Goal: Book appointment/travel/reservation

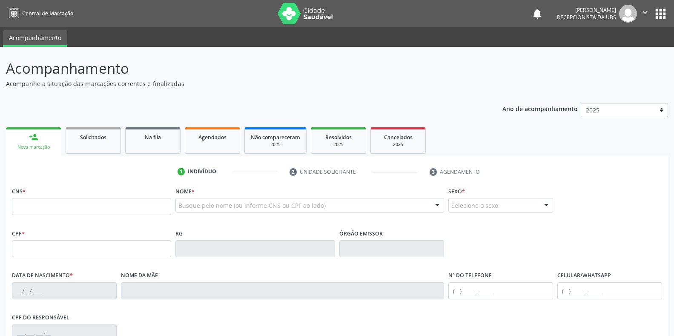
click at [66, 212] on input "text" at bounding box center [91, 206] width 159 height 17
type input "160 1433 5081 0003"
type input "099.514.844-92"
type input "01/02/1991"
type input "Cicera Maria da Silva"
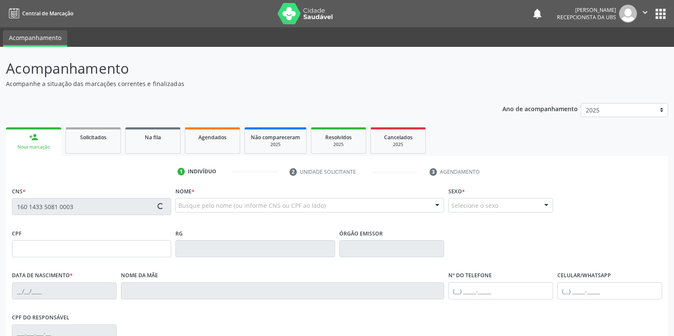
type input "(87) 99803-3024"
type input "(87) 98106-5836"
type input "326.127.964-87"
type input "3"
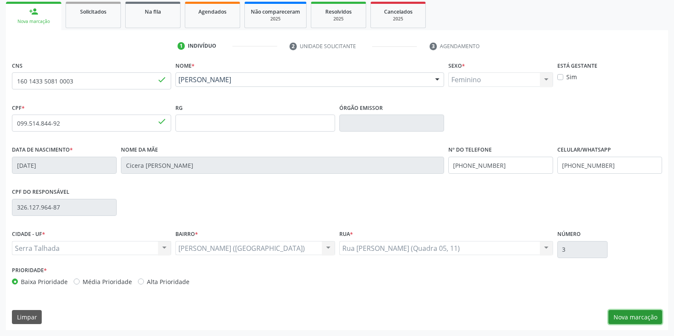
click at [627, 312] on button "Nova marcação" at bounding box center [635, 317] width 54 height 14
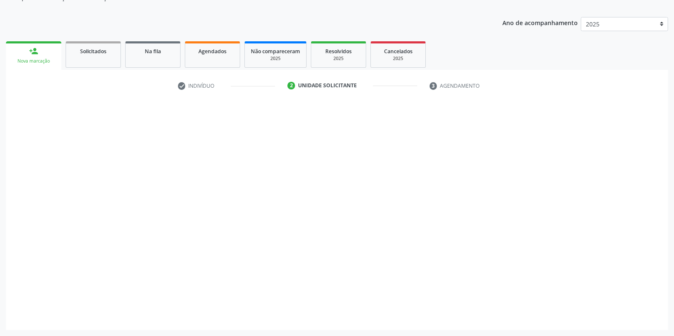
scroll to position [86, 0]
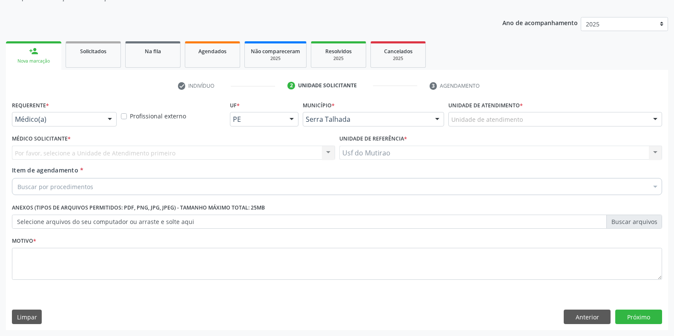
click at [30, 108] on label "Requerente *" at bounding box center [30, 105] width 37 height 13
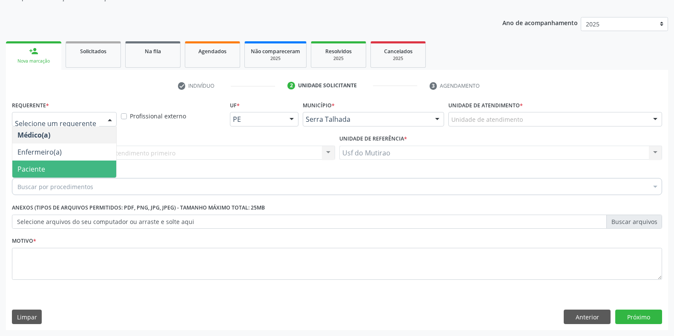
click at [33, 168] on span "Paciente" at bounding box center [31, 168] width 28 height 9
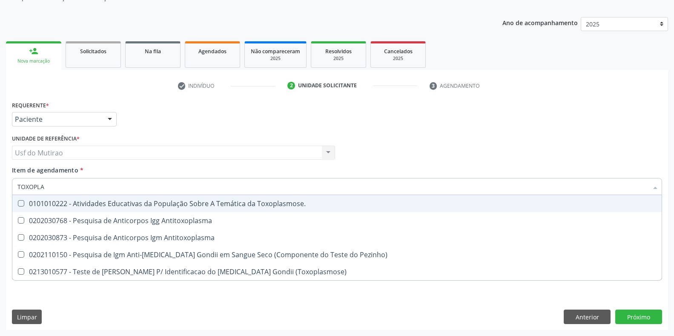
type input "TOXOPLAS"
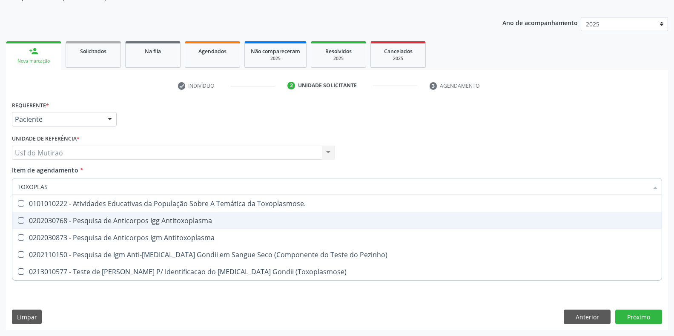
click at [99, 219] on div "0202030768 - Pesquisa de Anticorpos Igg Antitoxoplasma" at bounding box center [336, 220] width 639 height 7
checkbox Antitoxoplasma "true"
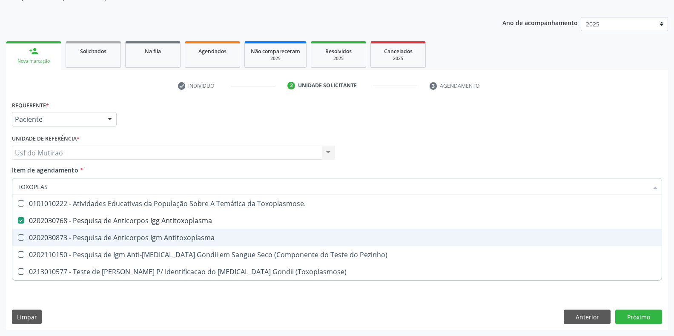
click at [99, 235] on div "0202030873 - Pesquisa de Anticorpos Igm Antitoxoplasma" at bounding box center [336, 237] width 639 height 7
checkbox Antitoxoplasma "true"
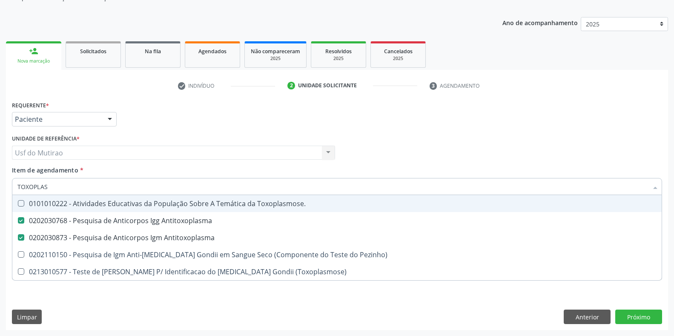
drag, startPoint x: 108, startPoint y: 181, endPoint x: 11, endPoint y: 183, distance: 96.6
click at [11, 183] on div "Item de agendamento * TOXOPLAS Desfazer seleção 0101010222 - Atividades Educati…" at bounding box center [337, 182] width 654 height 33
type input "CULT"
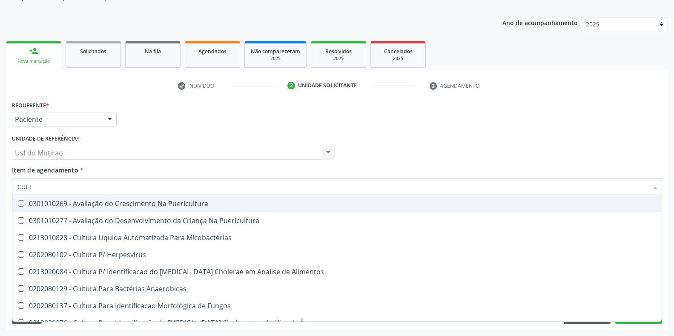
checkbox Puericultura "false"
checkbox Micobactérias "false"
type input "CULTURA DE"
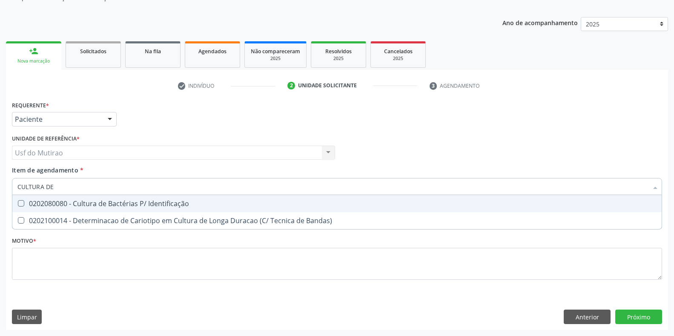
click at [53, 206] on div "0202080080 - Cultura de Bactérias P/ Identificação" at bounding box center [336, 203] width 639 height 7
checkbox Identificação "true"
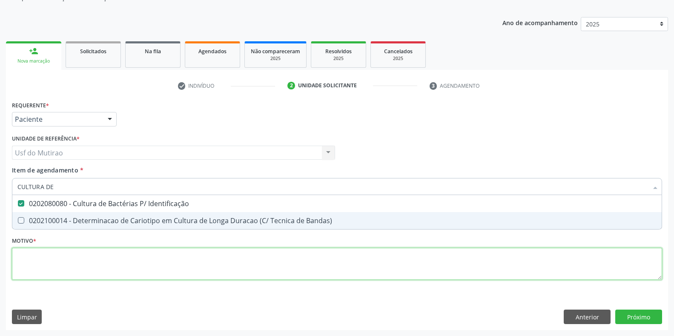
click at [57, 249] on div "Requerente * Paciente Médico(a) Enfermeiro(a) Paciente Nenhum resultado encontr…" at bounding box center [337, 195] width 650 height 193
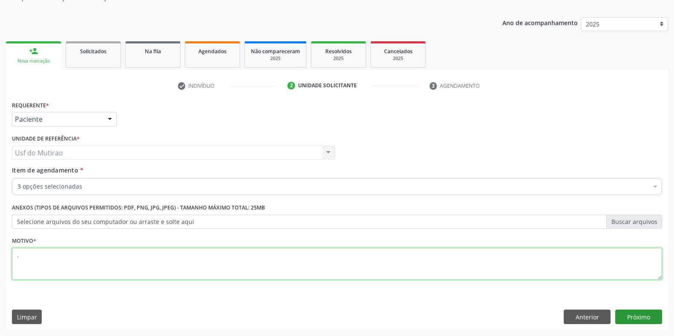
type textarea "."
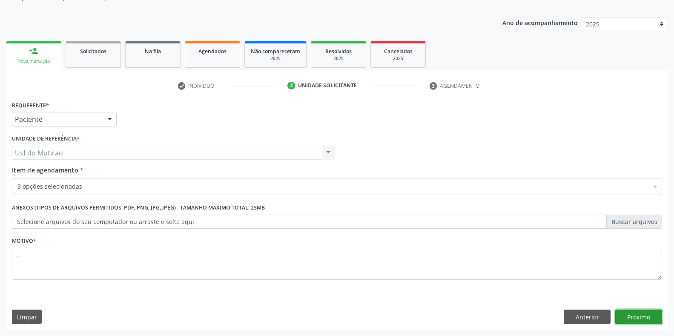
click at [633, 309] on button "Próximo" at bounding box center [638, 316] width 47 height 14
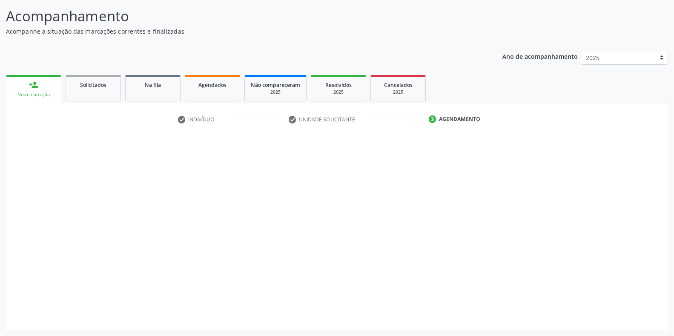
scroll to position [52, 0]
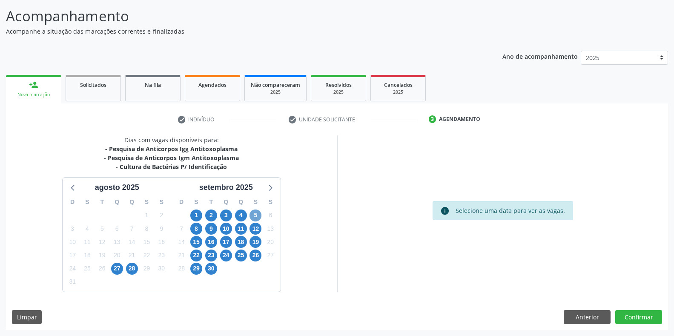
click at [255, 216] on span "5" at bounding box center [255, 215] width 12 height 12
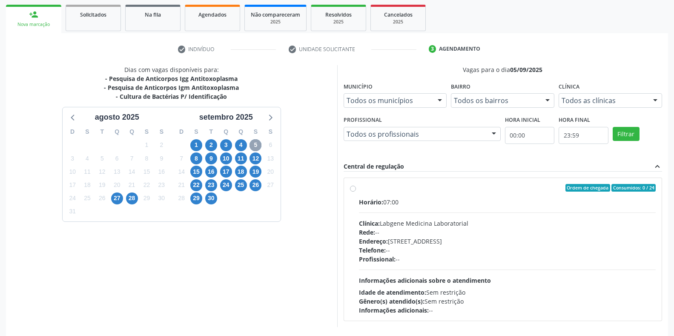
scroll to position [137, 0]
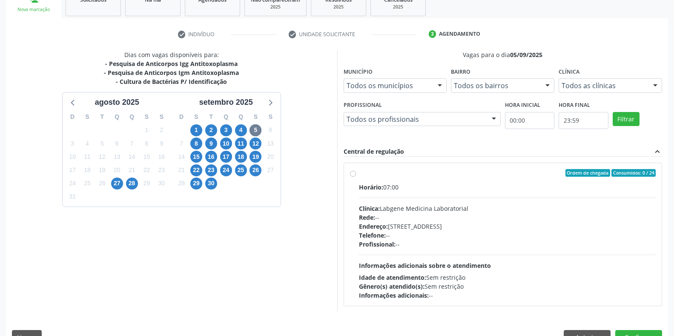
click at [451, 204] on div "Clínica: Labgene Medicina Laboratorial" at bounding box center [507, 208] width 297 height 9
click at [356, 177] on input "Ordem de chegada Consumidos: 0 / 24 Horário: 07:00 Clínica: Labgene Medicina La…" at bounding box center [353, 173] width 6 height 8
radio input "true"
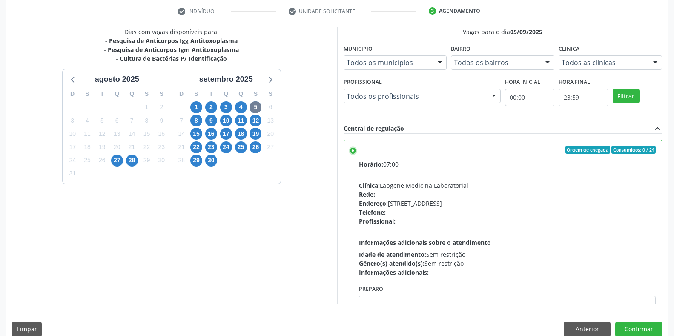
scroll to position [173, 0]
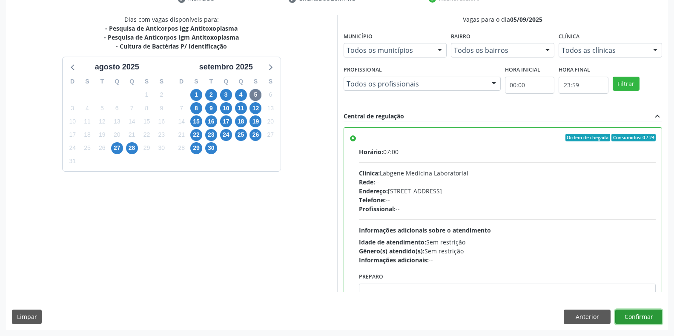
click at [624, 314] on button "Confirmar" at bounding box center [638, 316] width 47 height 14
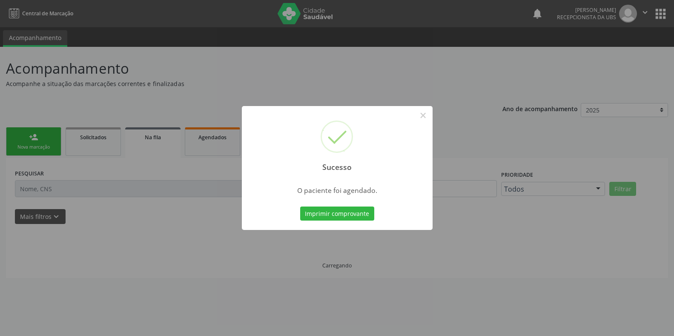
scroll to position [0, 0]
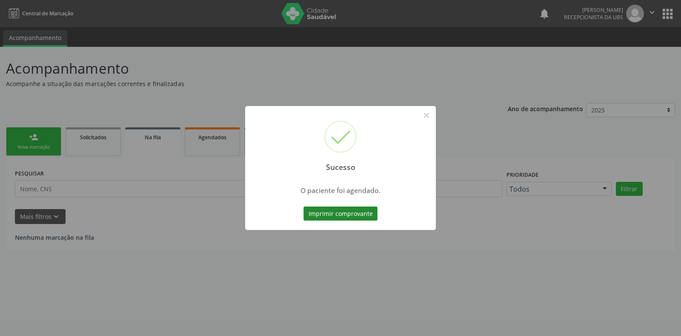
click at [351, 217] on button "Imprimir comprovante" at bounding box center [340, 213] width 74 height 14
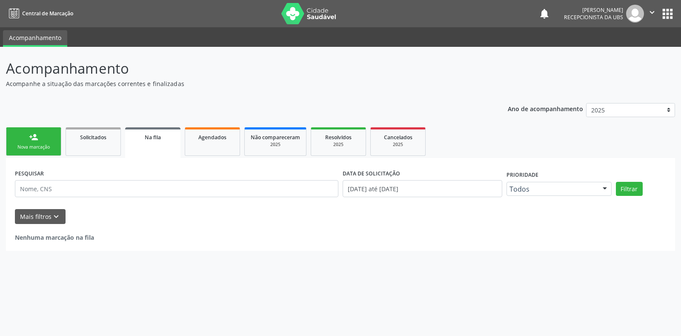
click at [42, 141] on link "person_add Nova marcação" at bounding box center [33, 141] width 55 height 29
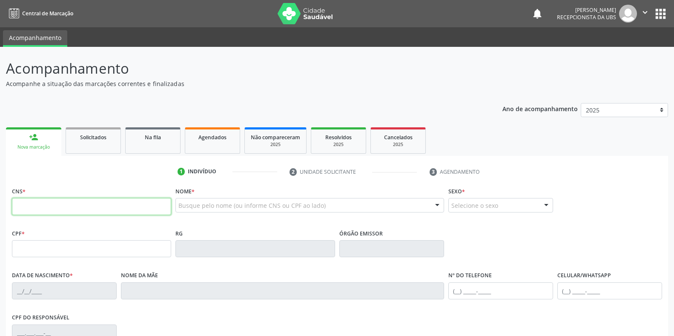
click at [104, 211] on input "text" at bounding box center [91, 206] width 159 height 17
type input "708 7031 9705 8090"
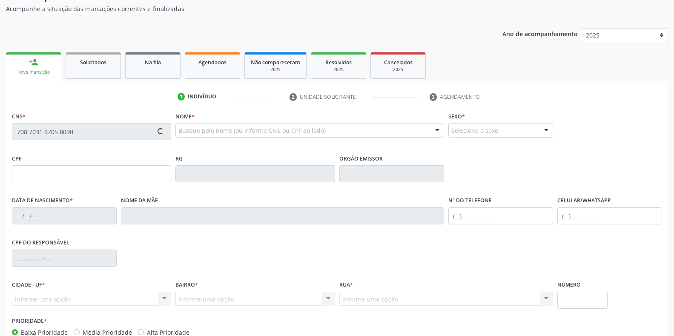
scroll to position [85, 0]
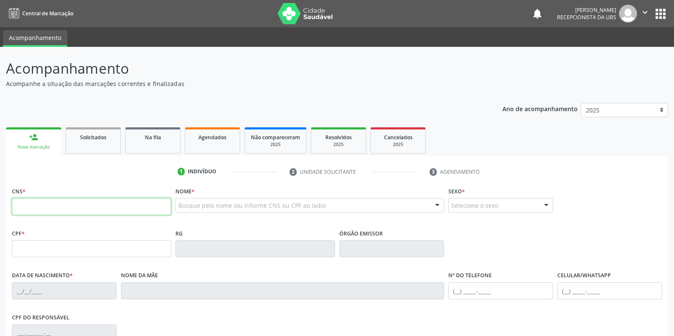
paste input "898 0034 5802 2432"
type input "898 0034 5802 2432"
type input "162.233.124-90"
type input "0[DATE]"
type input "[PERSON_NAME]"
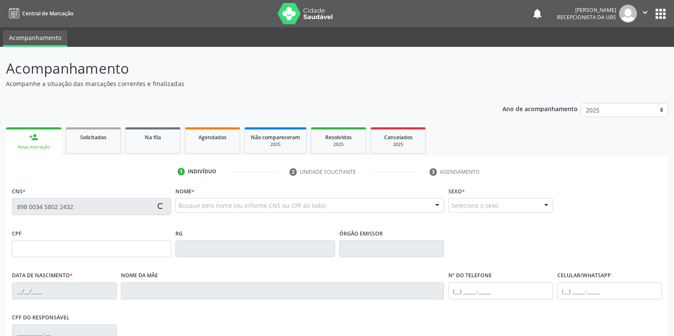
type input "[PHONE_NUMBER]"
type input "053.921.064-12"
type input "165"
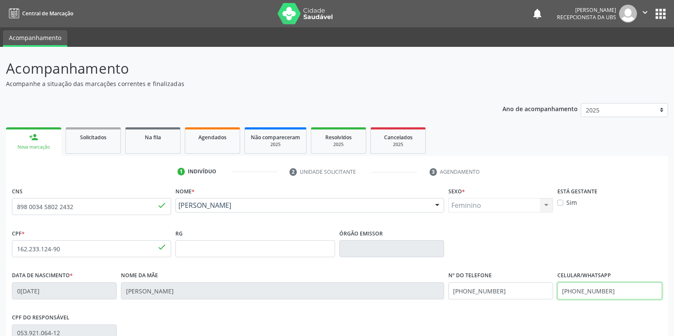
drag, startPoint x: 642, startPoint y: 289, endPoint x: 545, endPoint y: 292, distance: 97.5
click at [545, 292] on div "Data de nascimento * [DATE] Nome da mãe [PERSON_NAME] Nº do Telefone [PHONE_NUM…" at bounding box center [337, 290] width 654 height 42
type input "[PHONE_NUMBER]"
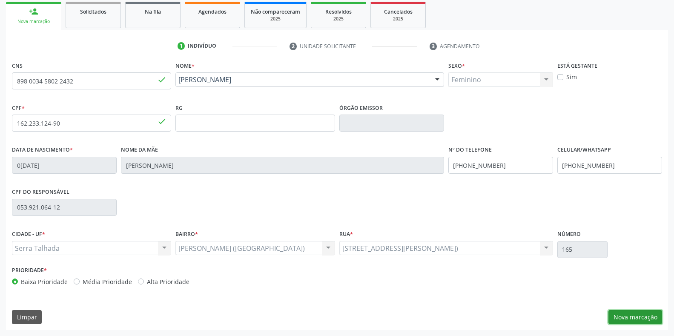
click at [633, 317] on button "Nova marcação" at bounding box center [635, 317] width 54 height 14
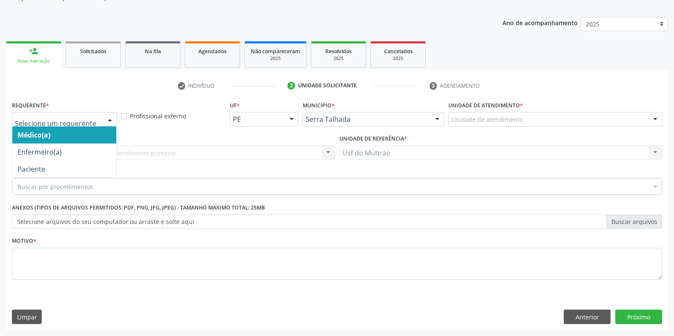
click at [103, 115] on div "Médico(a) Enfermeiro(a) Paciente Nenhum resultado encontrado para: " " Não há n…" at bounding box center [64, 119] width 105 height 14
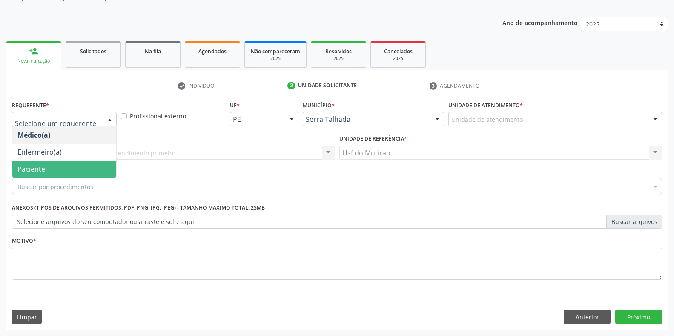
drag, startPoint x: 61, startPoint y: 168, endPoint x: 176, endPoint y: 227, distance: 128.9
click at [61, 168] on span "Paciente" at bounding box center [64, 168] width 104 height 17
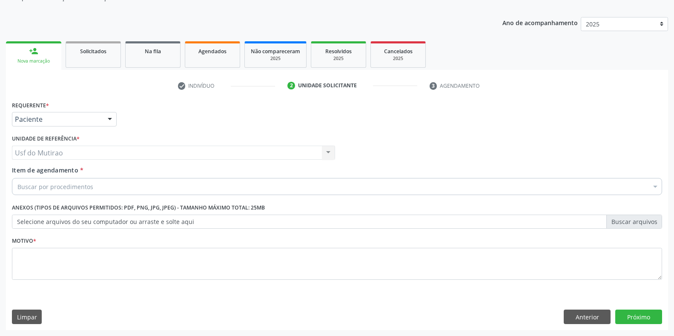
drag, startPoint x: 172, startPoint y: 190, endPoint x: 174, endPoint y: 185, distance: 5.7
click at [172, 190] on div "Buscar por procedimentos" at bounding box center [337, 186] width 650 height 17
click at [17, 185] on input "Item de agendamento *" at bounding box center [17, 186] width 0 height 17
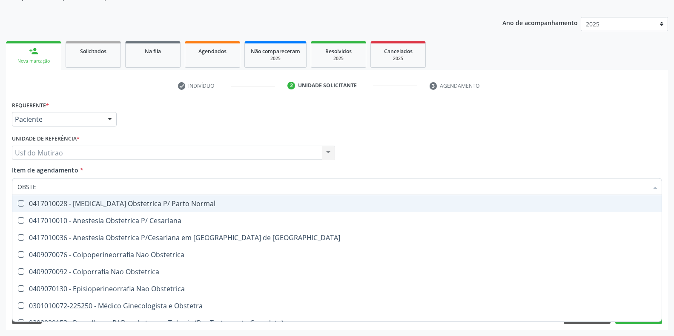
type input "OBSTET"
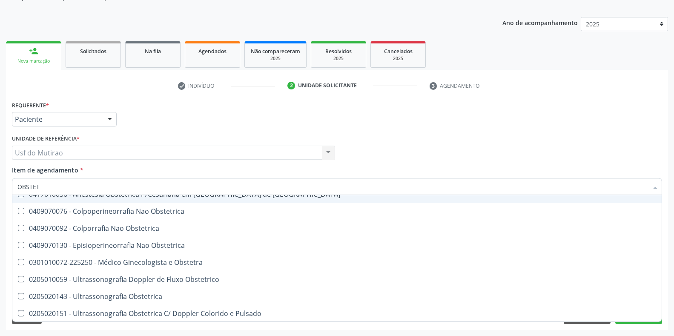
scroll to position [44, 0]
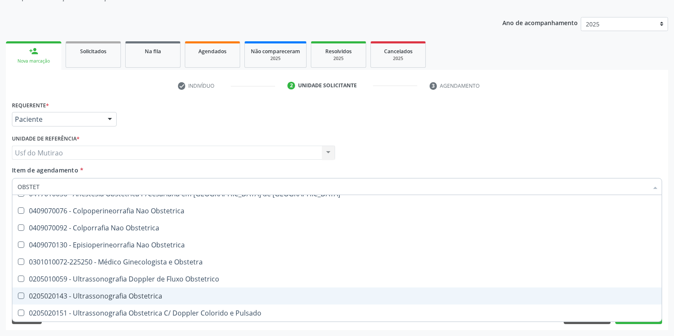
click at [137, 297] on div "0205020143 - Ultrassonografia Obstetrica" at bounding box center [336, 295] width 639 height 7
checkbox Obstetrica "true"
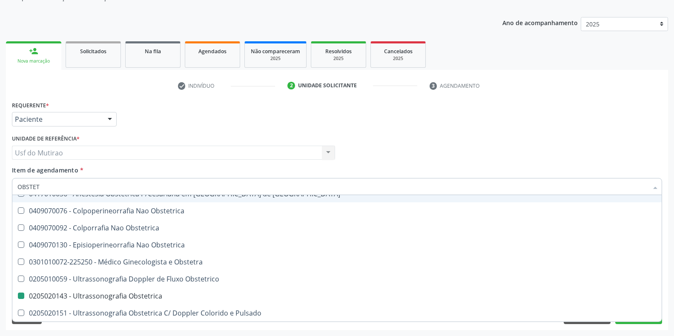
click at [268, 120] on div "Requerente * Paciente Médico(a) Enfermeiro(a) Paciente Nenhum resultado encontr…" at bounding box center [337, 115] width 654 height 33
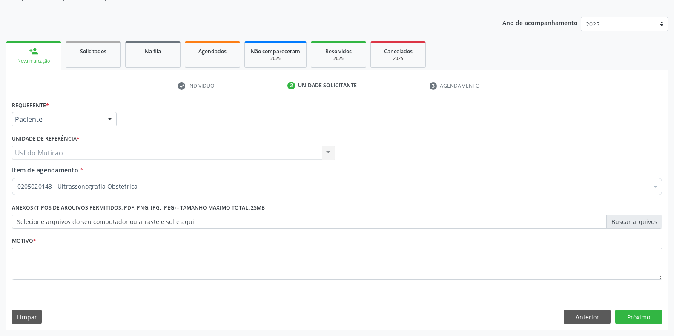
scroll to position [0, 0]
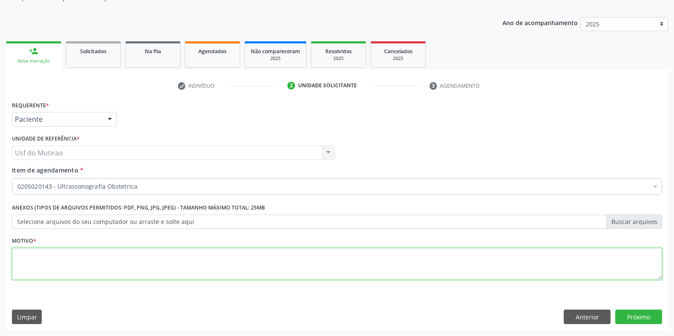
click at [188, 271] on textarea at bounding box center [337, 264] width 650 height 32
type textarea "."
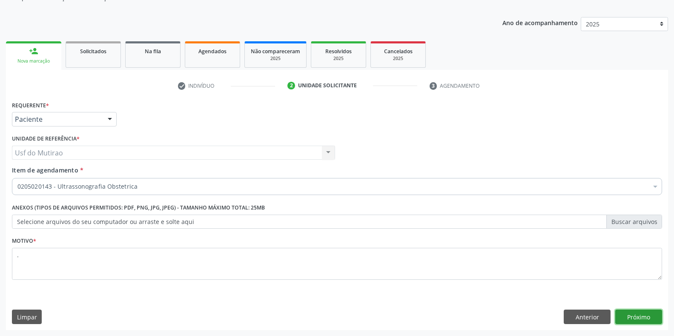
click at [649, 313] on button "Próximo" at bounding box center [638, 316] width 47 height 14
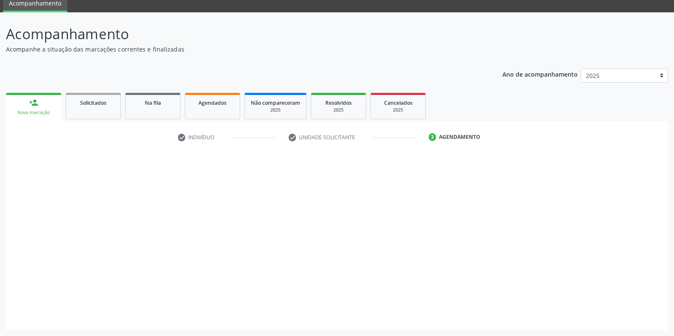
scroll to position [34, 0]
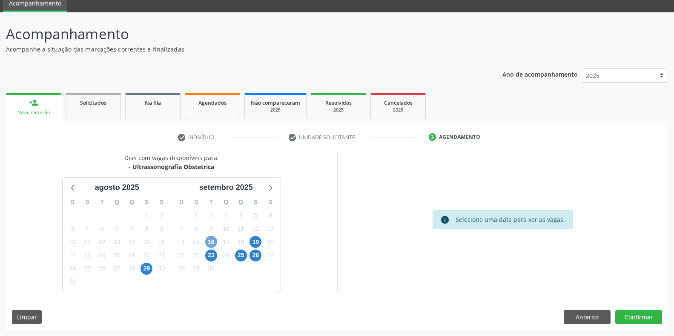
click at [211, 240] on span "16" at bounding box center [211, 242] width 12 height 12
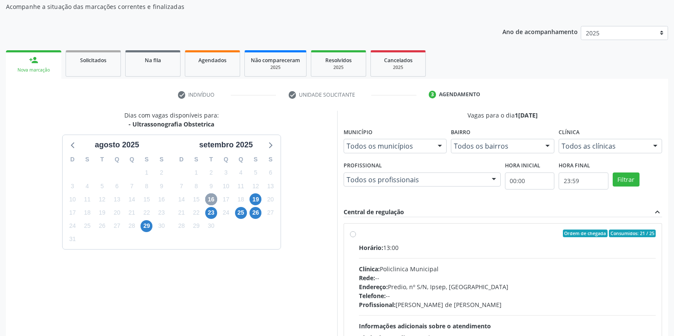
scroll to position [120, 0]
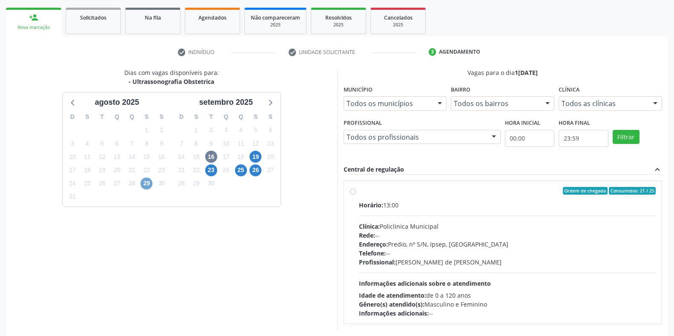
click at [142, 183] on span "29" at bounding box center [146, 183] width 12 height 12
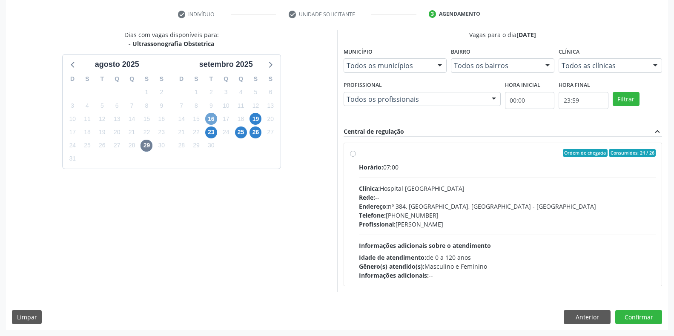
click at [209, 117] on span "16" at bounding box center [211, 119] width 12 height 12
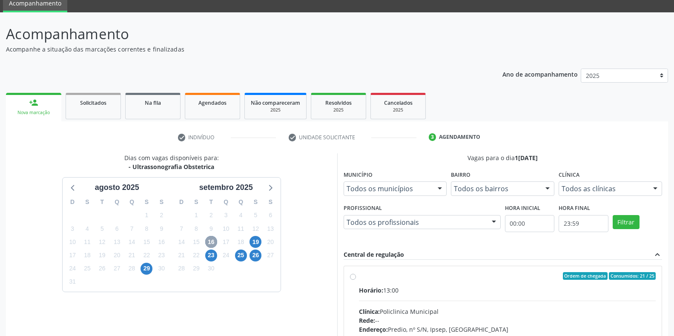
scroll to position [157, 0]
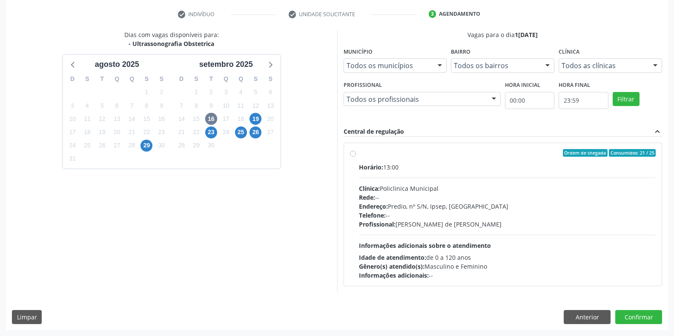
click at [388, 164] on div "Horário: 13:00" at bounding box center [507, 167] width 297 height 9
click at [356, 157] on input "Ordem de chegada Consumidos: 21 / 25 Horário: 13:00 Clínica: Policlinica Munici…" at bounding box center [353, 153] width 6 height 8
radio input "true"
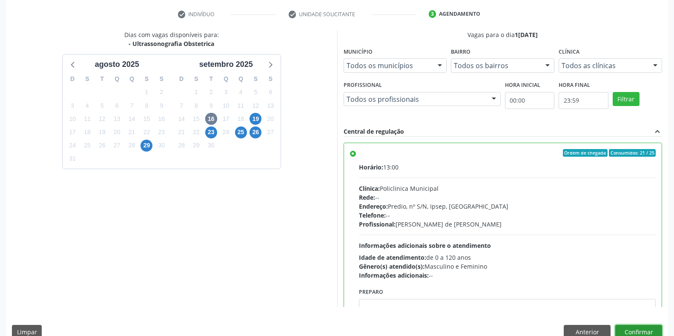
click at [643, 331] on button "Confirmar" at bounding box center [638, 332] width 47 height 14
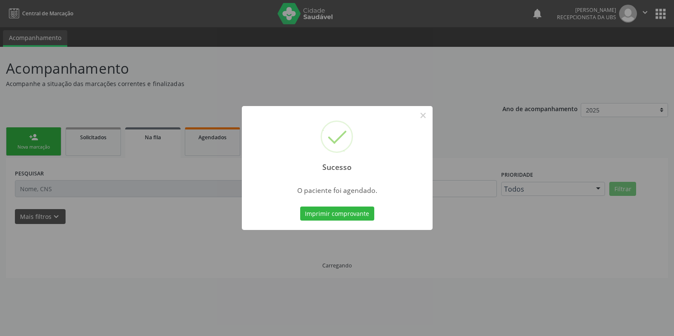
scroll to position [0, 0]
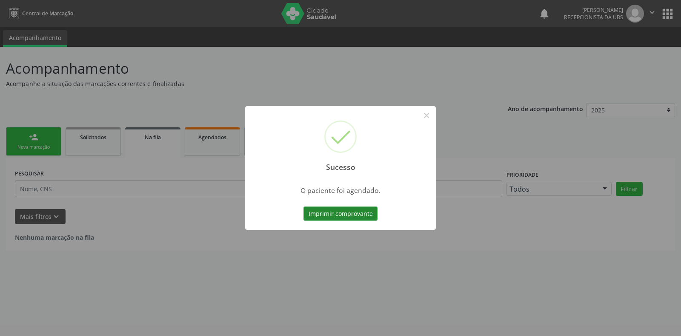
click at [343, 215] on button "Imprimir comprovante" at bounding box center [340, 213] width 74 height 14
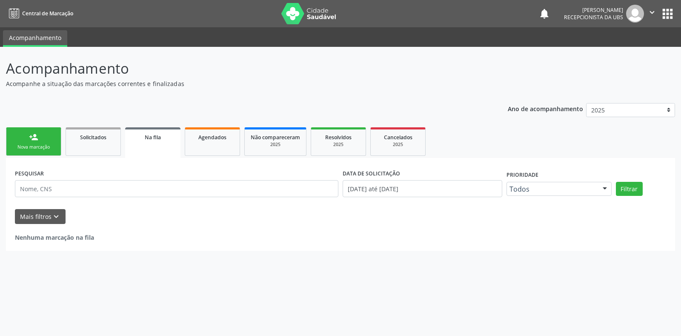
click at [31, 128] on link "person_add Nova marcação" at bounding box center [33, 141] width 55 height 29
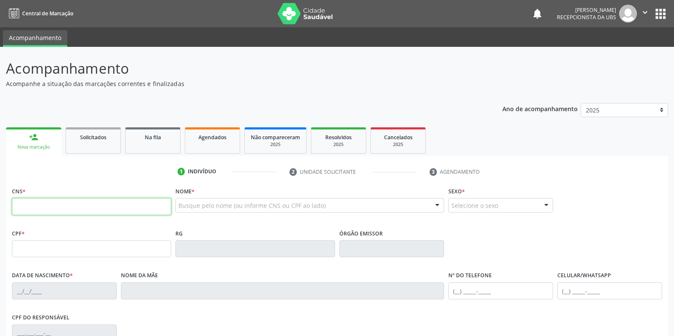
click at [37, 208] on input "text" at bounding box center [91, 206] width 159 height 17
paste input "898 0034 5802 2432"
type input "898 0034 5802 2432"
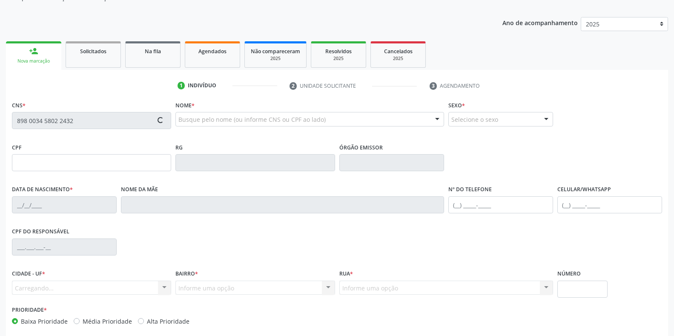
scroll to position [126, 0]
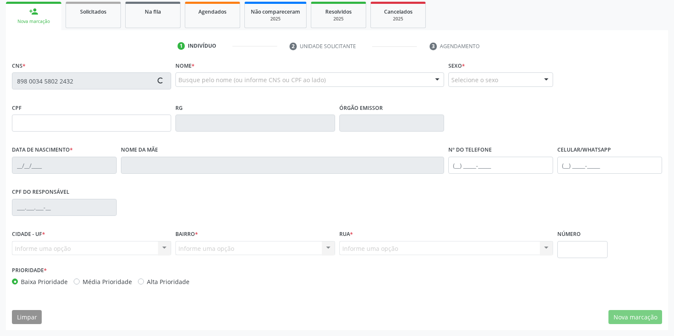
type input "162.233.124-90"
type input "0[DATE]"
type input "[PERSON_NAME]"
type input "[PHONE_NUMBER]"
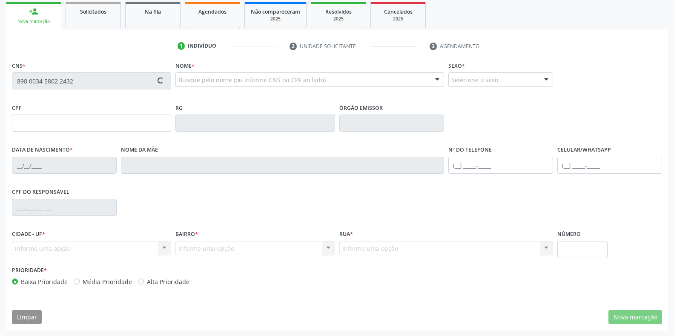
type input "053.921.064-12"
type input "165"
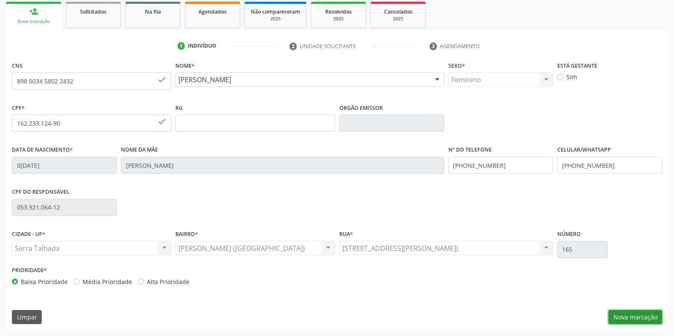
click at [644, 315] on button "Nova marcação" at bounding box center [635, 317] width 54 height 14
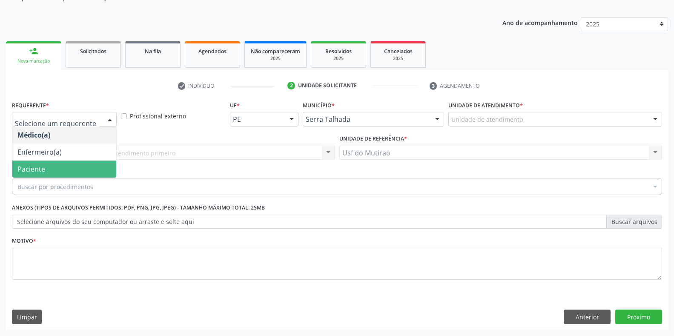
click at [61, 166] on span "Paciente" at bounding box center [64, 168] width 104 height 17
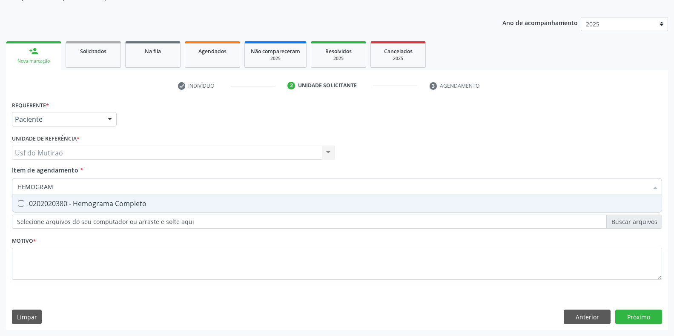
type input "HEMOGRAMA"
click at [68, 202] on div "0202020380 - Hemograma Completo" at bounding box center [336, 203] width 639 height 7
checkbox Completo "true"
drag, startPoint x: 74, startPoint y: 185, endPoint x: 0, endPoint y: 187, distance: 73.6
click at [0, 187] on div "Acompanhamento Acompanhe a situação das marcações correntes e finalizadas Relat…" at bounding box center [337, 148] width 674 height 375
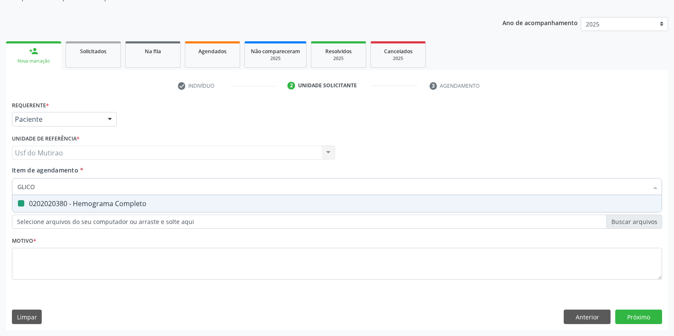
type input "GLICOS"
checkbox Completo "false"
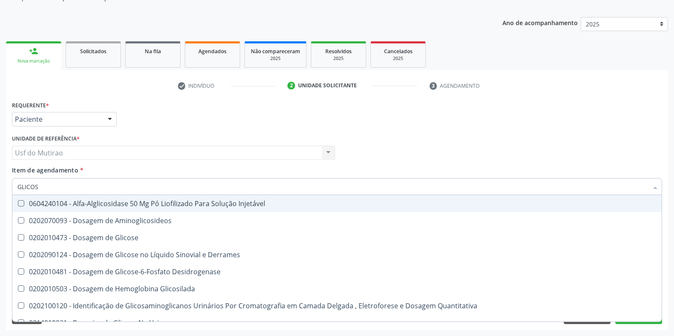
type input "GLICOSE"
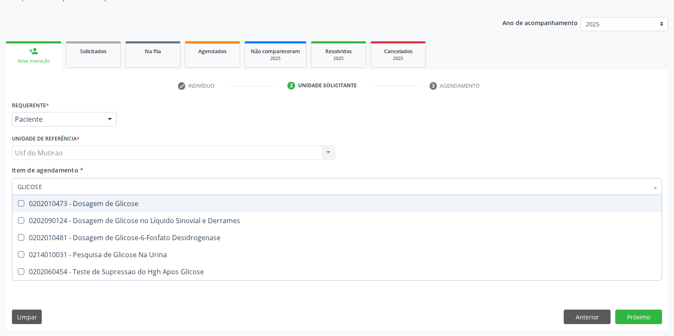
click at [84, 206] on div "0202010473 - Dosagem de Glicose" at bounding box center [336, 203] width 639 height 7
checkbox Glicose "true"
drag, startPoint x: 89, startPoint y: 187, endPoint x: 4, endPoint y: 182, distance: 84.4
click at [4, 182] on div "Acompanhamento Acompanhe a situação das marcações correntes e finalizadas Relat…" at bounding box center [337, 148] width 674 height 375
type input "C"
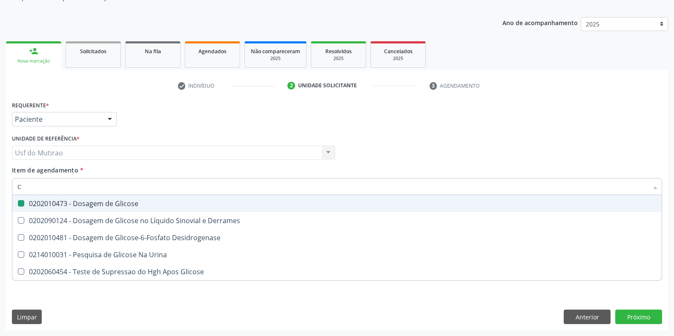
checkbox Glicose "false"
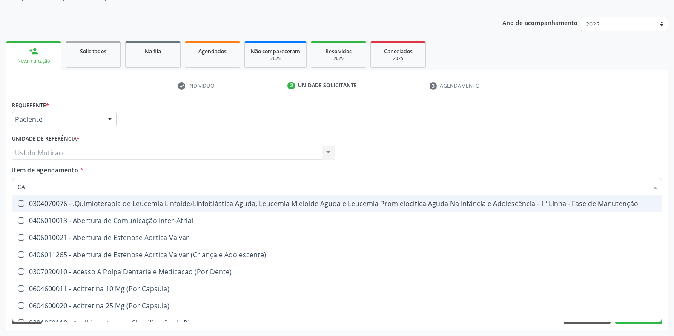
type input "C"
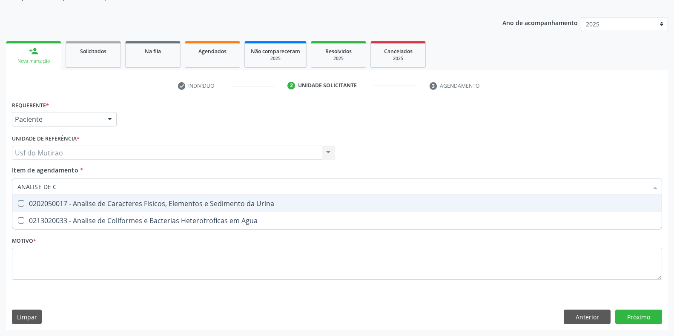
type input "ANALISE DE CA"
click at [49, 206] on div "0202050017 - Analise de Caracteres Fisicos, Elementos e Sedimento da Urina" at bounding box center [336, 203] width 639 height 7
checkbox Urina "true"
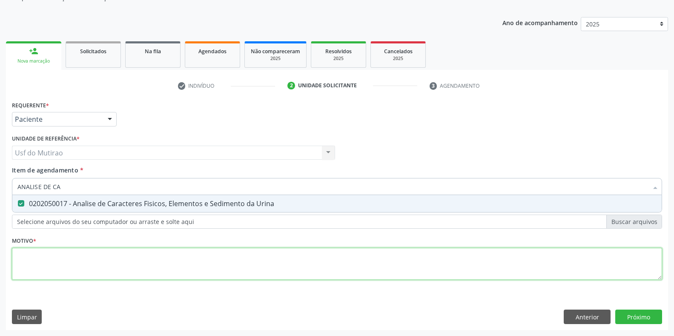
click at [60, 269] on div "Requerente * Paciente Médico(a) Enfermeiro(a) Paciente Nenhum resultado encontr…" at bounding box center [337, 195] width 650 height 193
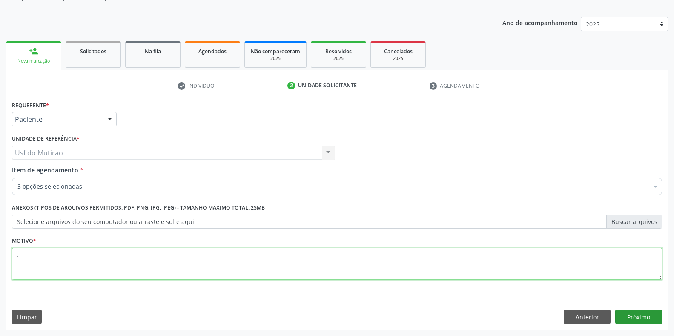
type textarea "."
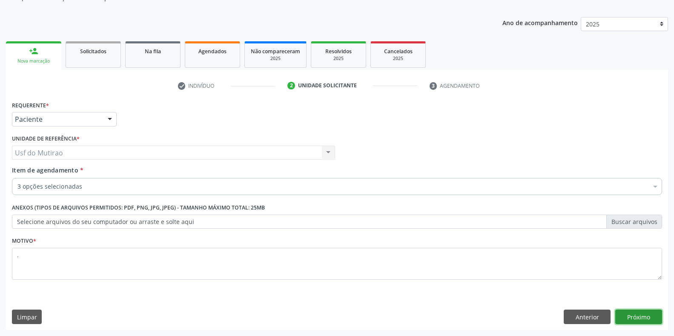
click at [636, 317] on button "Próximo" at bounding box center [638, 316] width 47 height 14
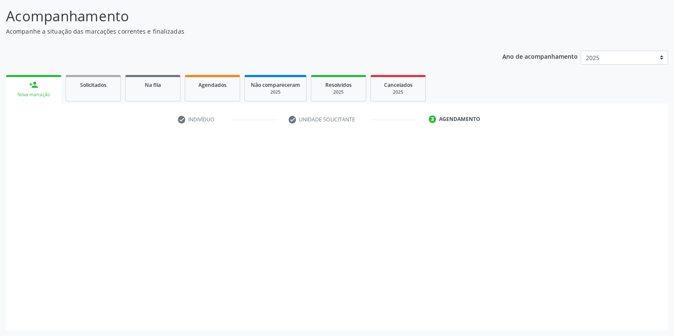
scroll to position [52, 0]
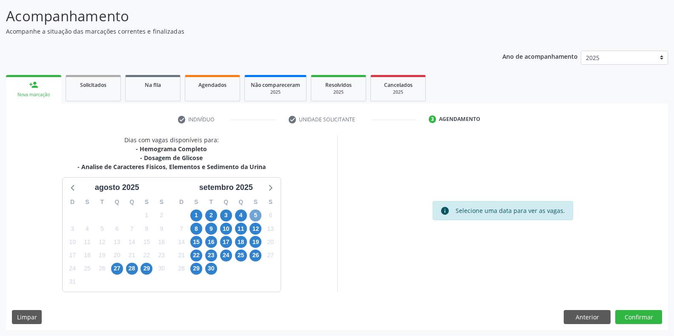
click at [258, 216] on span "5" at bounding box center [255, 215] width 12 height 12
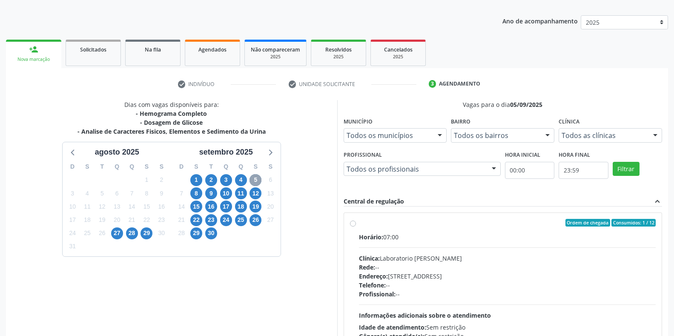
scroll to position [95, 0]
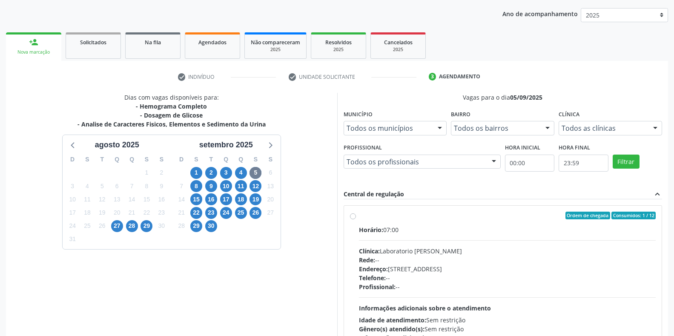
click at [406, 263] on div "Rede: --" at bounding box center [507, 259] width 297 height 9
click at [356, 219] on input "Ordem de chegada Consumidos: 1 / 12 Horário: 07:00 Clínica: Laboratorio [PERSON…" at bounding box center [353, 216] width 6 height 8
radio input "true"
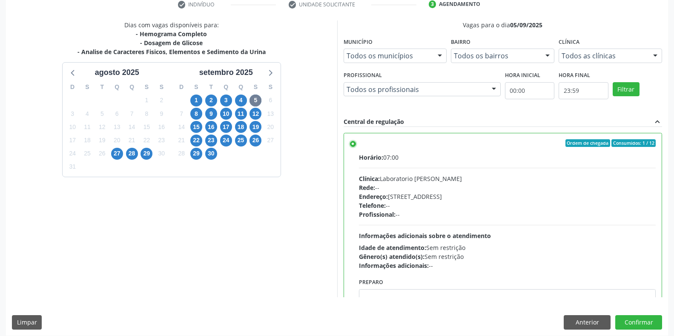
scroll to position [173, 0]
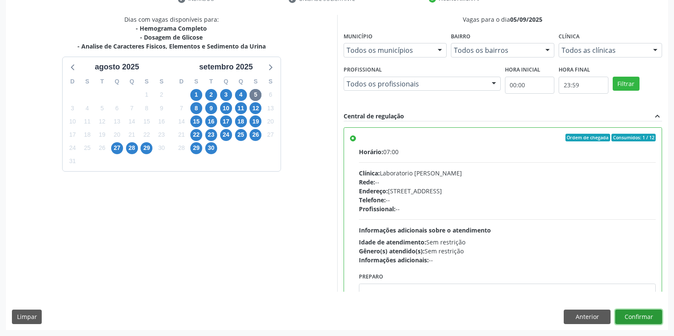
click at [622, 310] on button "Confirmar" at bounding box center [638, 316] width 47 height 14
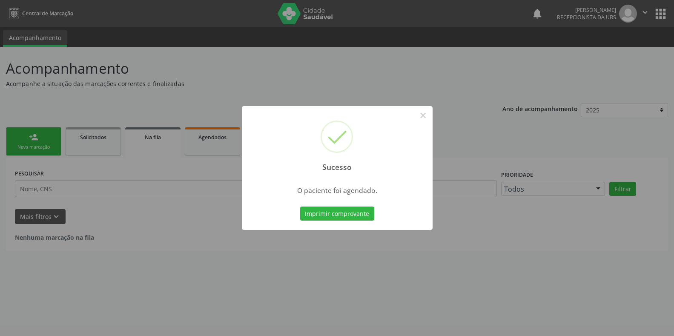
scroll to position [0, 0]
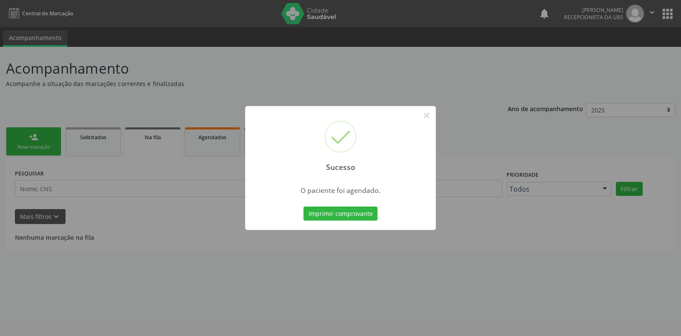
click at [322, 221] on div "Imprimir comprovante Cancel" at bounding box center [341, 214] width 78 height 18
click at [325, 216] on button "Imprimir comprovante" at bounding box center [340, 213] width 74 height 14
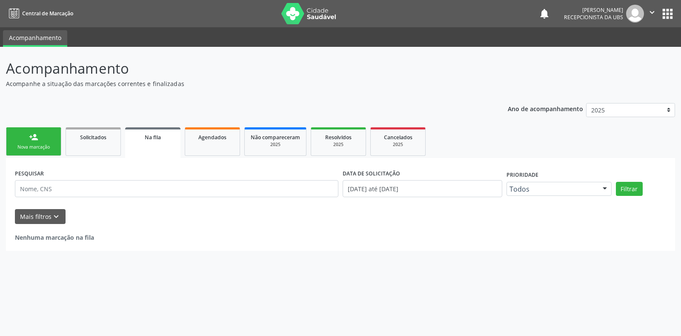
click at [42, 151] on link "person_add Nova marcação" at bounding box center [33, 141] width 55 height 29
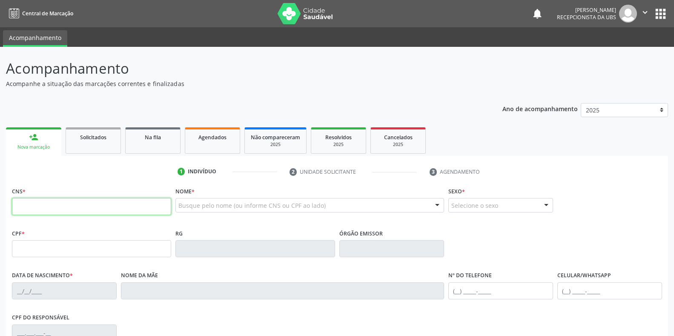
click at [117, 206] on input "text" at bounding box center [91, 206] width 159 height 17
paste input "898 0034 5802 2432"
type input "898 0034 5802 2432"
type input "162.233.124-90"
type input "0[DATE]"
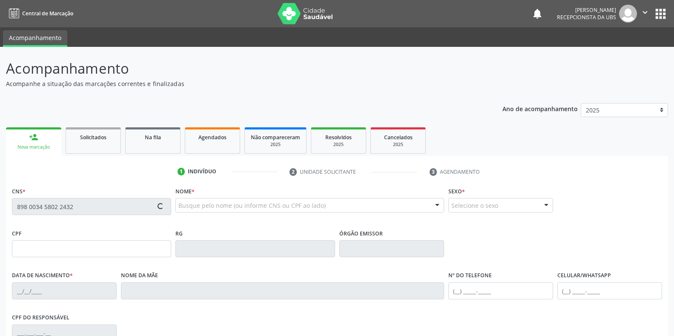
type input "[PERSON_NAME]"
type input "[PHONE_NUMBER]"
type input "053.921.064-12"
type input "165"
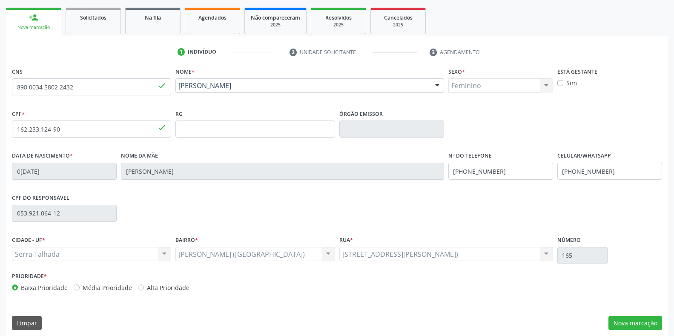
scroll to position [126, 0]
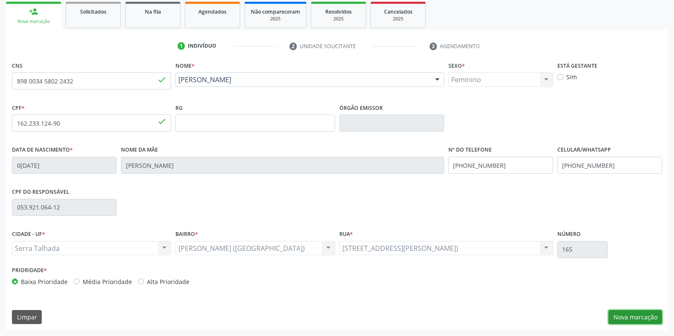
click at [647, 317] on button "Nova marcação" at bounding box center [635, 317] width 54 height 14
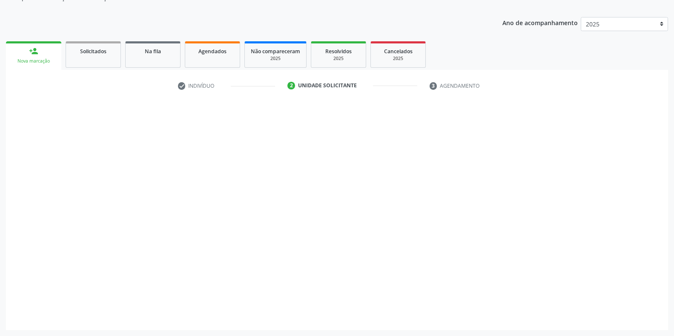
scroll to position [86, 0]
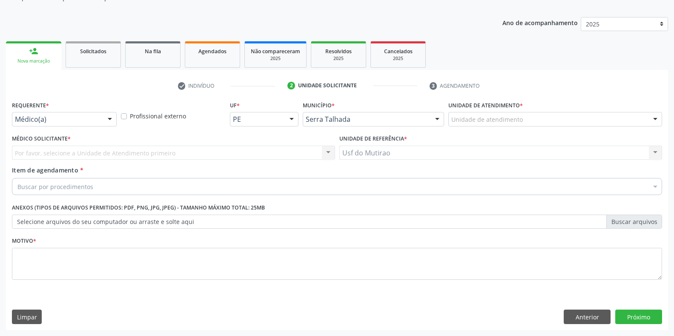
drag, startPoint x: 91, startPoint y: 120, endPoint x: 88, endPoint y: 126, distance: 6.9
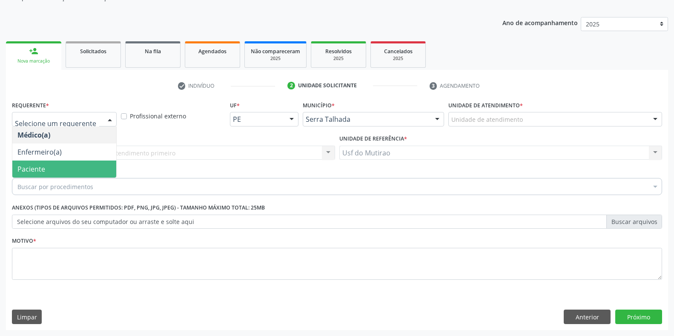
click at [67, 162] on span "Paciente" at bounding box center [64, 168] width 104 height 17
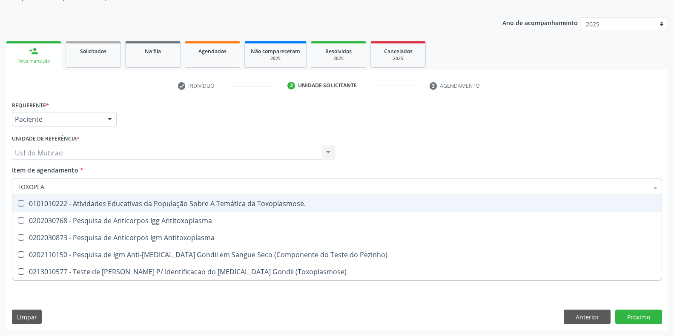
type input "TOXOPLAS"
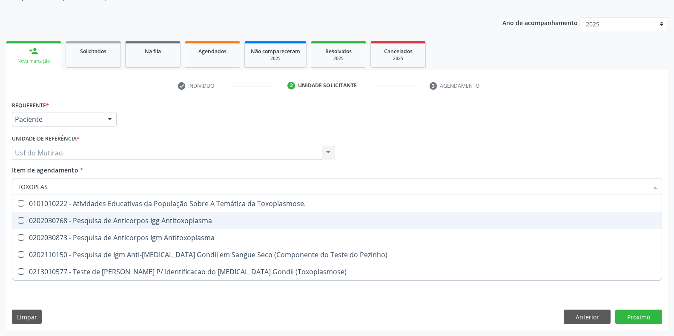
click at [89, 222] on div "0202030768 - Pesquisa de Anticorpos Igg Antitoxoplasma" at bounding box center [336, 220] width 639 height 7
checkbox Antitoxoplasma "true"
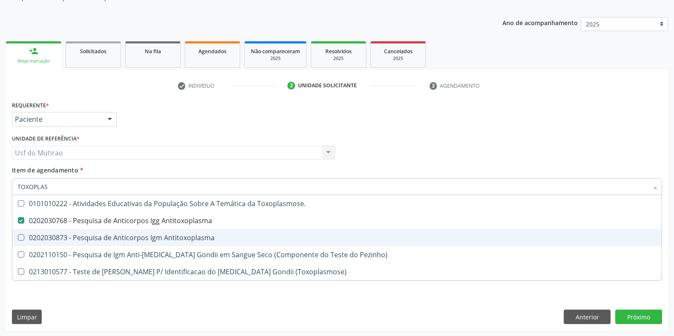
click at [89, 237] on div "0202030873 - Pesquisa de Anticorpos Igm Antitoxoplasma" at bounding box center [336, 237] width 639 height 7
checkbox Antitoxoplasma "true"
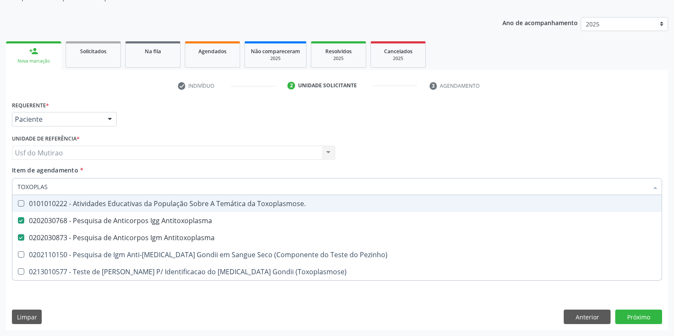
drag, startPoint x: 93, startPoint y: 186, endPoint x: 3, endPoint y: 186, distance: 90.2
click at [3, 186] on div "Acompanhamento Acompanhe a situação das marcações correntes e finalizadas Relat…" at bounding box center [337, 148] width 674 height 375
type input "CULT"
checkbox Antitoxoplasma "false"
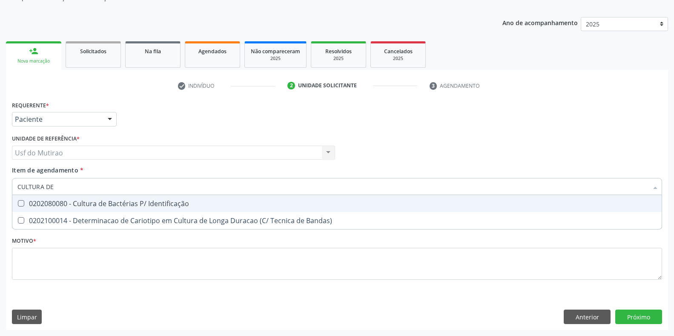
type input "CULTURA DE"
click at [26, 199] on span "0202080080 - Cultura de Bactérias P/ Identificação" at bounding box center [336, 203] width 649 height 17
checkbox Identificação "true"
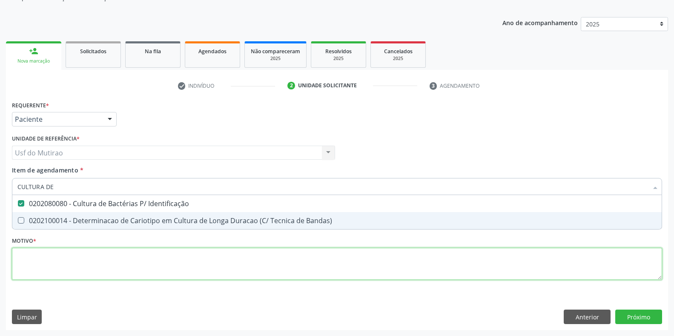
click at [160, 265] on div "Requerente * Paciente Médico(a) Enfermeiro(a) Paciente Nenhum resultado encontr…" at bounding box center [337, 195] width 650 height 193
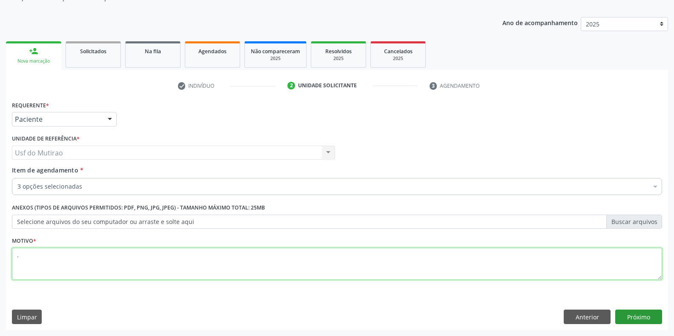
type textarea "."
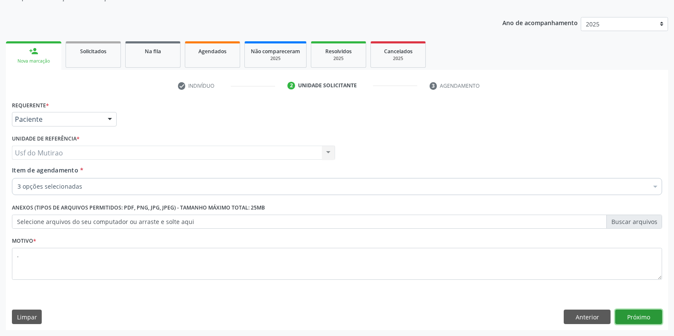
click at [652, 312] on button "Próximo" at bounding box center [638, 316] width 47 height 14
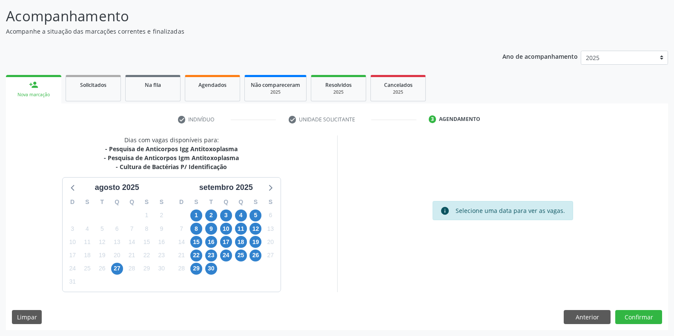
scroll to position [52, 0]
click at [254, 212] on span "5" at bounding box center [255, 215] width 12 height 12
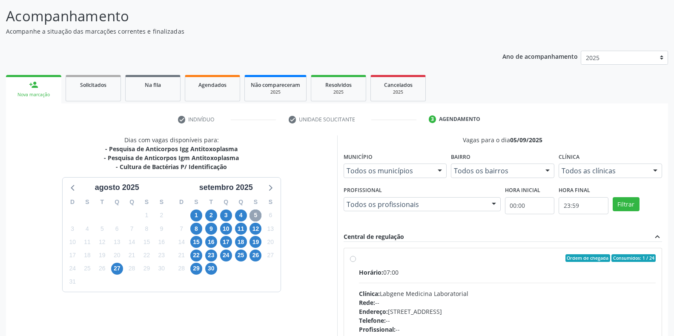
scroll to position [95, 0]
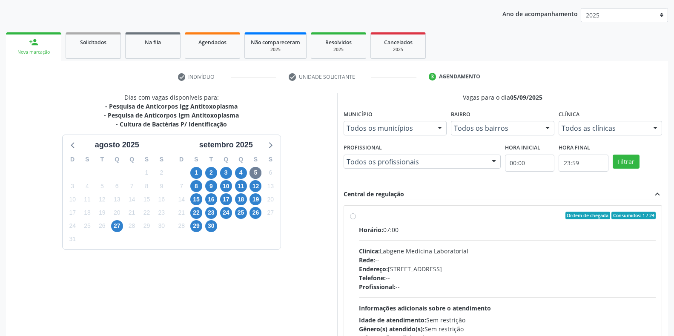
click at [391, 245] on div "Horário: 07:00 Clínica: Labgene Medicina Laboratorial Rede: -- Endereço: [STREE…" at bounding box center [507, 283] width 297 height 117
click at [356, 219] on input "Ordem de chegada Consumidos: 1 / 24 Horário: 07:00 Clínica: Labgene Medicina La…" at bounding box center [353, 216] width 6 height 8
radio input "true"
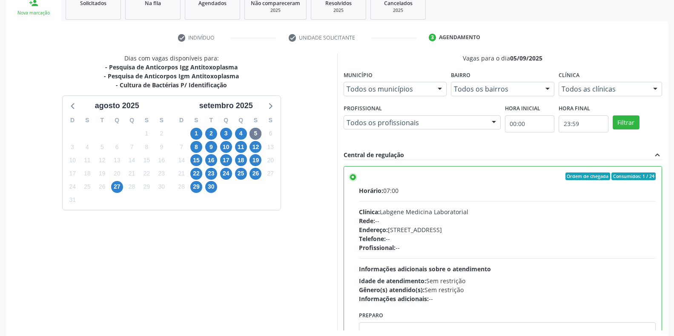
scroll to position [173, 0]
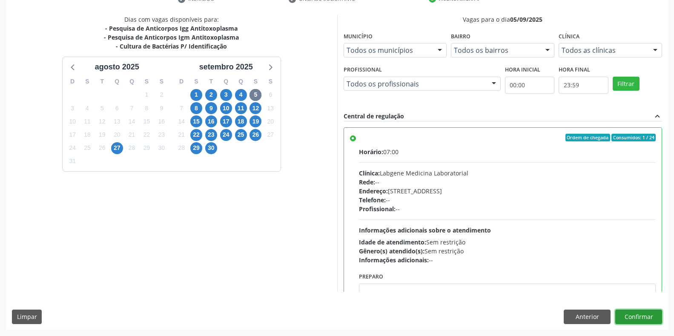
click at [632, 319] on button "Confirmar" at bounding box center [638, 316] width 47 height 14
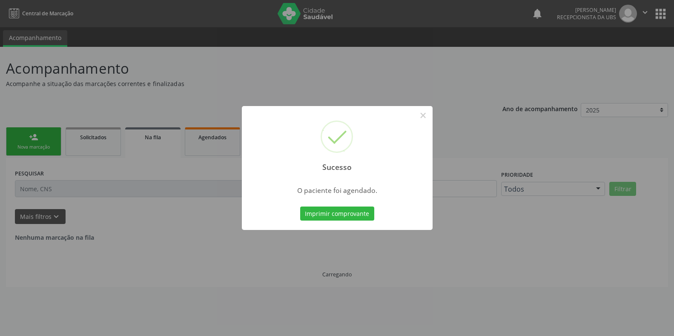
scroll to position [0, 0]
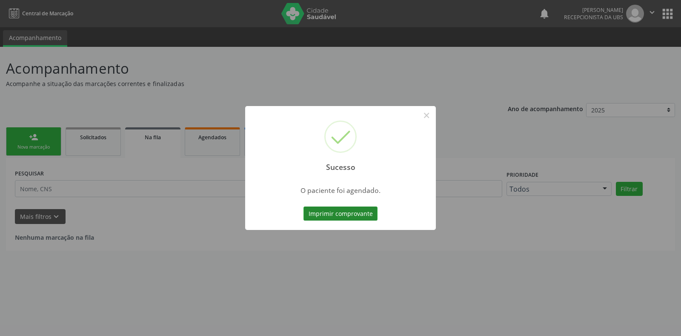
click at [315, 215] on button "Imprimir comprovante" at bounding box center [340, 213] width 74 height 14
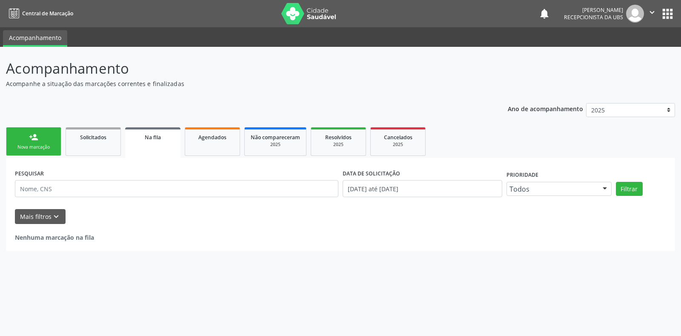
click at [20, 138] on link "person_add Nova marcação" at bounding box center [33, 141] width 55 height 29
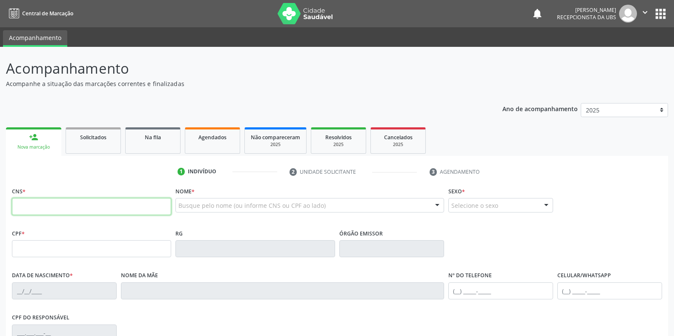
click at [88, 208] on input "text" at bounding box center [91, 206] width 159 height 17
paste input "898 0034 5802 2432"
type input "898 0034 5802 2432"
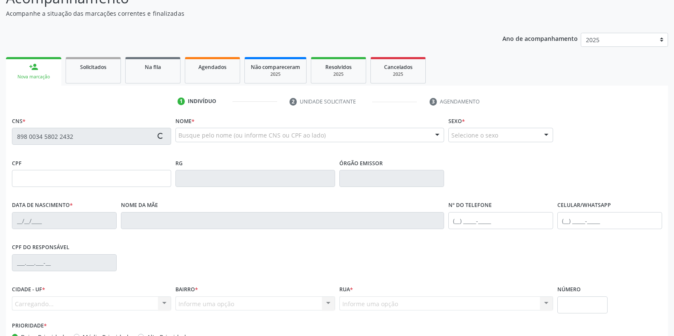
scroll to position [85, 0]
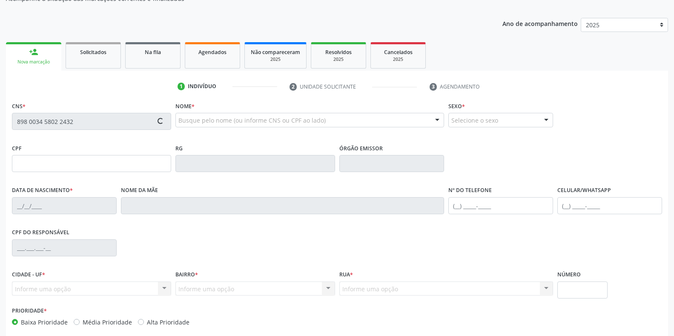
type input "162.233.124-90"
type input "0[DATE]"
type input "[PERSON_NAME]"
type input "[PHONE_NUMBER]"
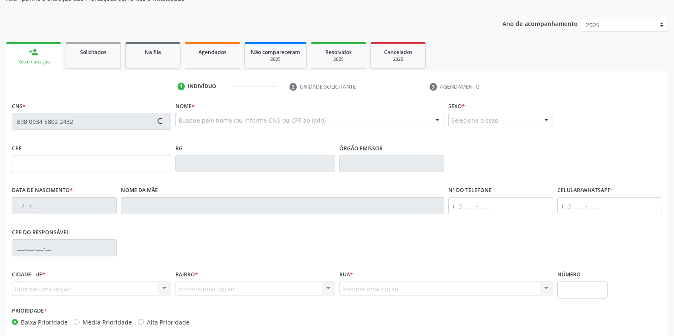
type input "053.921.064-12"
type input "165"
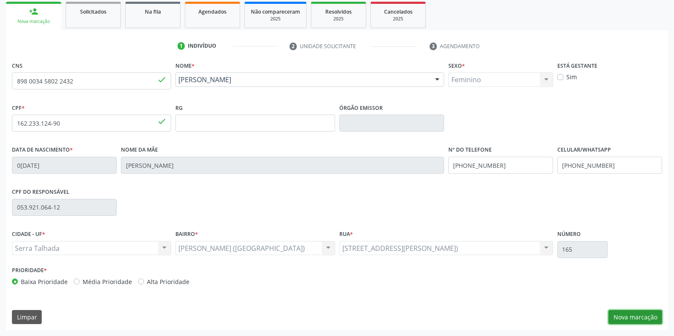
click at [621, 314] on button "Nova marcação" at bounding box center [635, 317] width 54 height 14
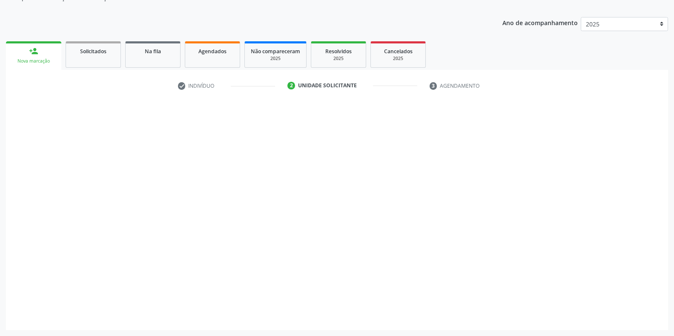
scroll to position [86, 0]
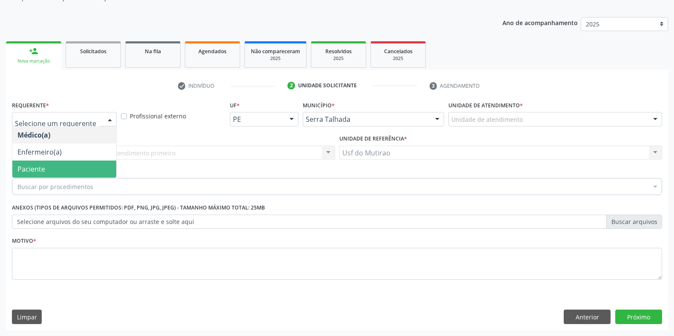
click at [53, 169] on span "Paciente" at bounding box center [64, 168] width 104 height 17
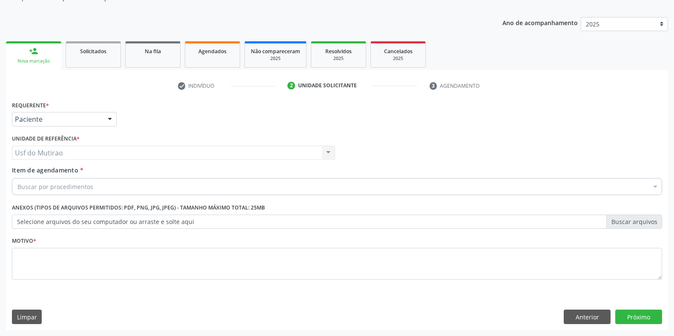
drag, startPoint x: 94, startPoint y: 189, endPoint x: 73, endPoint y: 189, distance: 20.9
click at [94, 189] on div "Buscar por procedimentos" at bounding box center [337, 186] width 650 height 17
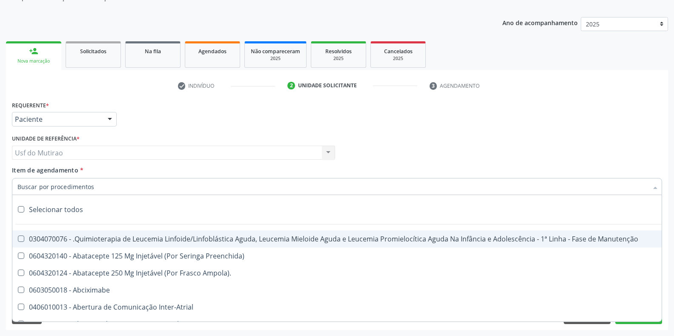
click at [73, 189] on input "Item de agendamento *" at bounding box center [332, 186] width 630 height 17
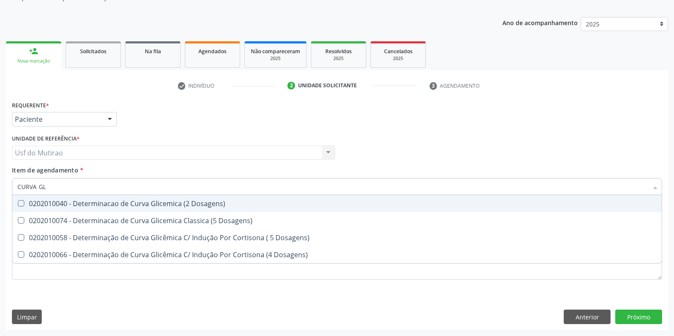
type input "CURVA GLI"
click at [112, 203] on div "0202010040 - Determinacao de Curva Glicemica (2 Dosagens)" at bounding box center [336, 203] width 639 height 7
checkbox Dosagens\) "true"
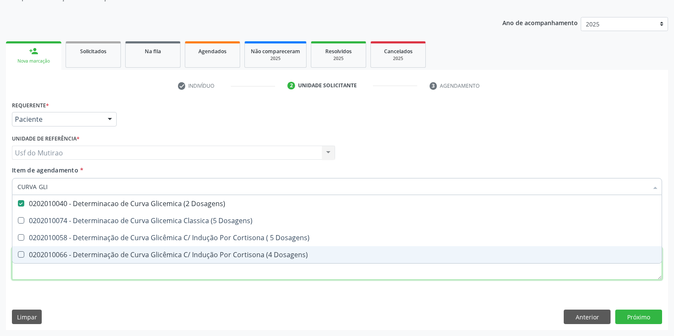
click at [135, 275] on div "Requerente * Paciente Médico(a) Enfermeiro(a) Paciente Nenhum resultado encontr…" at bounding box center [337, 195] width 650 height 193
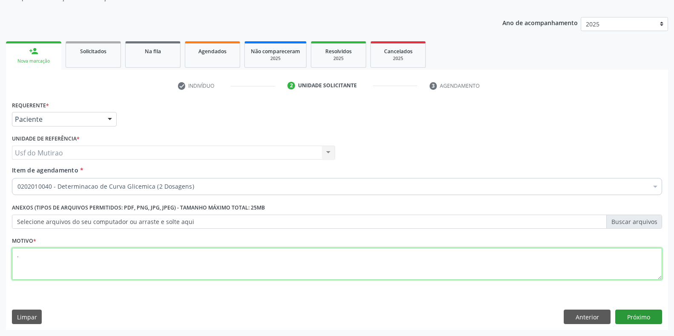
type textarea "."
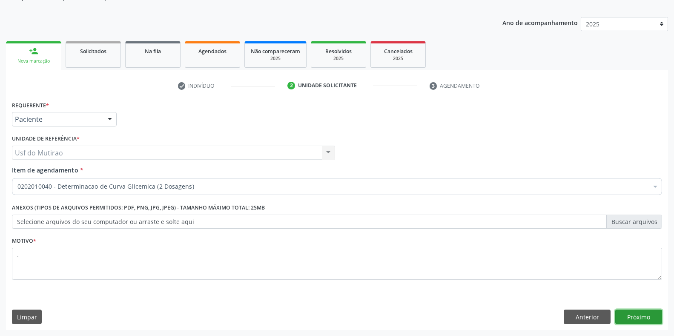
click at [629, 315] on button "Próximo" at bounding box center [638, 316] width 47 height 14
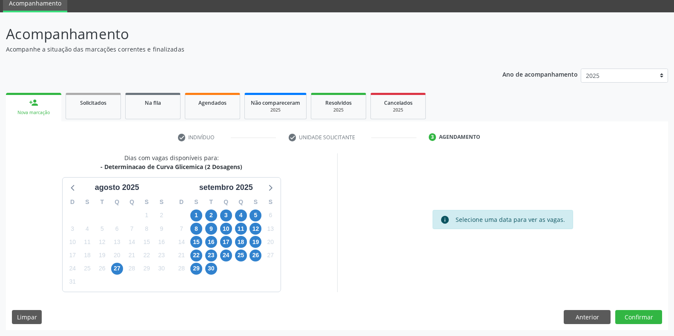
scroll to position [34, 0]
click at [256, 228] on span "12" at bounding box center [255, 229] width 12 height 12
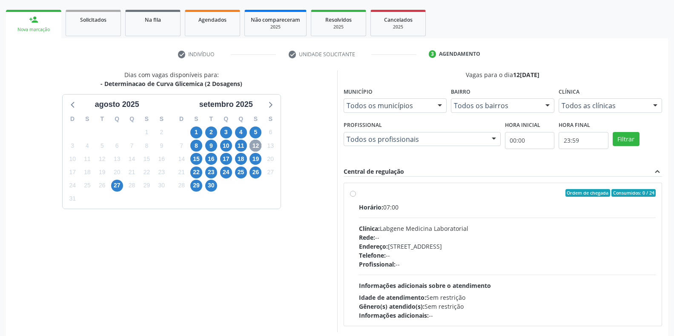
scroll to position [120, 0]
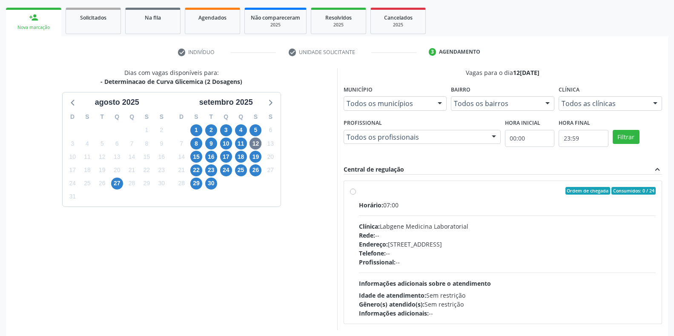
click at [428, 222] on div "Clínica: Labgene Medicina Laboratorial" at bounding box center [507, 226] width 297 height 9
click at [356, 194] on input "Ordem de chegada Consumidos: 0 / 24 Horário: 07:00 Clínica: Labgene Medicina La…" at bounding box center [353, 191] width 6 height 8
radio input "true"
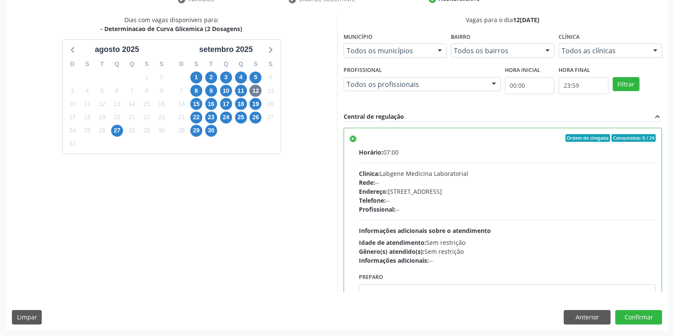
scroll to position [173, 0]
click at [635, 315] on button "Confirmar" at bounding box center [638, 316] width 47 height 14
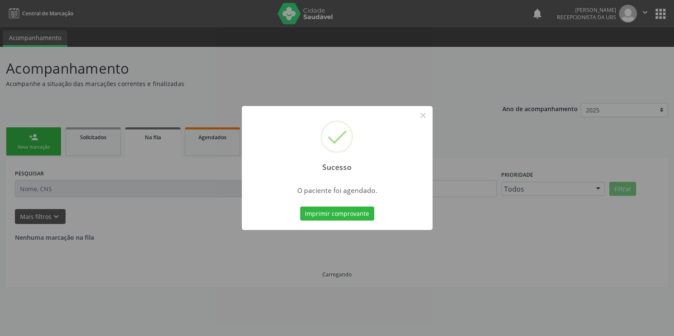
scroll to position [0, 0]
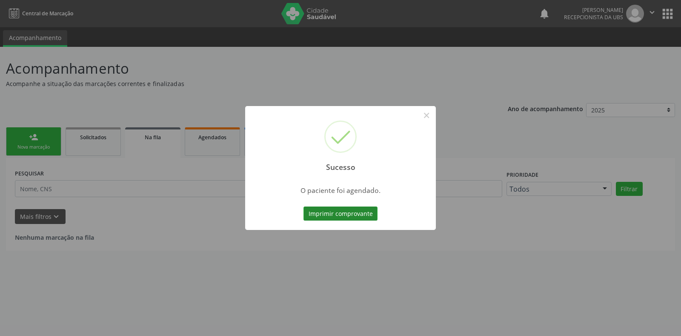
click at [349, 210] on button "Imprimir comprovante" at bounding box center [340, 213] width 74 height 14
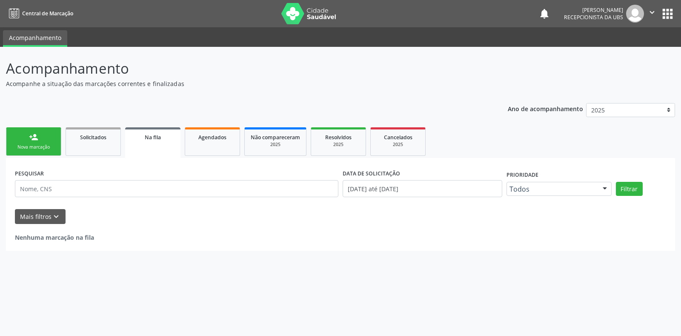
click at [48, 132] on link "person_add Nova marcação" at bounding box center [33, 141] width 55 height 29
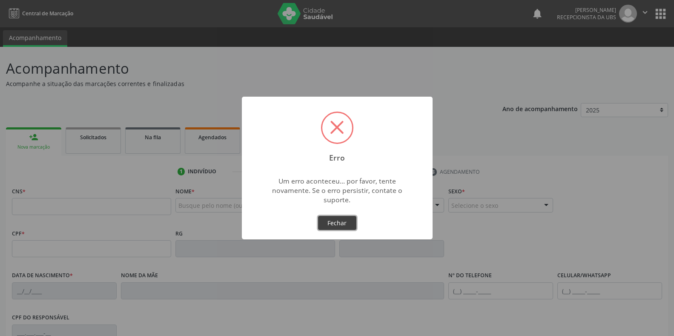
click at [328, 220] on button "Fechar" at bounding box center [337, 223] width 38 height 14
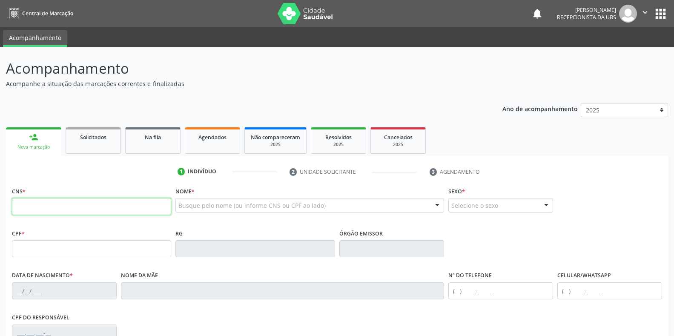
click at [69, 206] on input "text" at bounding box center [91, 206] width 159 height 17
paste input "898 0500 6883 6157"
type input "898 0500 6883 6157"
type input "088.809.964-95"
type input "[DATE]"
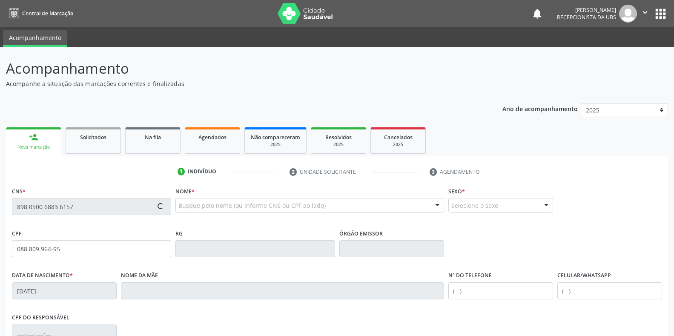
type input "[PERSON_NAME]"
type input "[PHONE_NUMBER]"
type input "053.921.064-12"
type input "165"
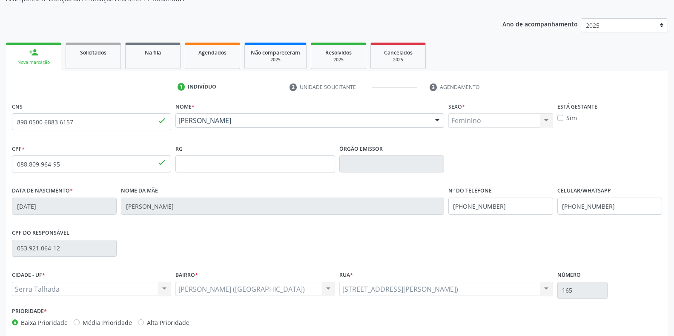
scroll to position [85, 0]
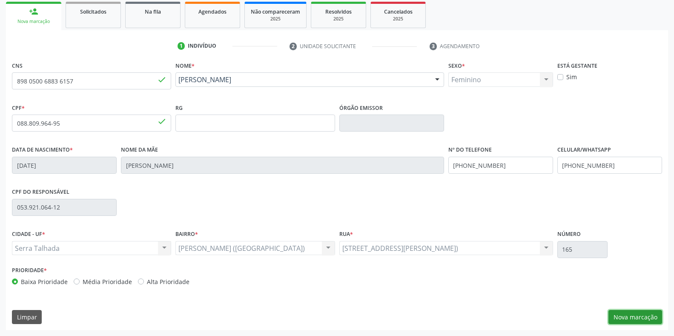
click at [643, 316] on button "Nova marcação" at bounding box center [635, 317] width 54 height 14
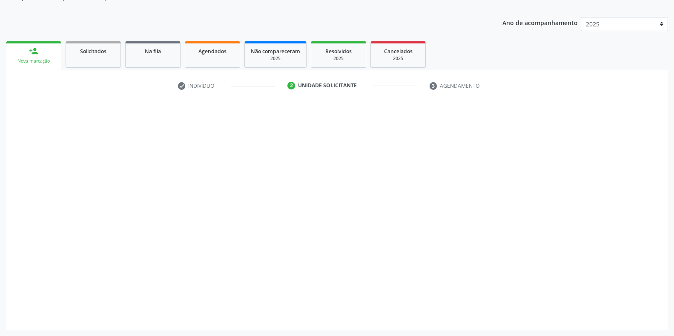
scroll to position [86, 0]
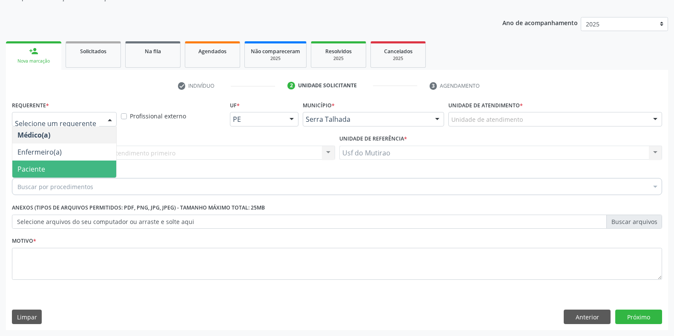
click at [45, 167] on span "Paciente" at bounding box center [64, 168] width 104 height 17
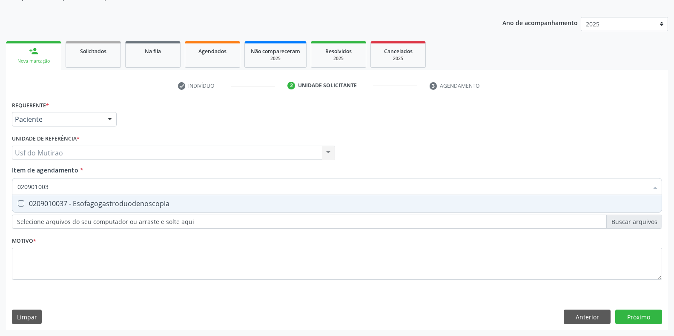
type input "0209010037"
click at [79, 207] on div "0209010037 - Esofagogastroduodenoscopia" at bounding box center [336, 203] width 639 height 7
checkbox Esofagogastroduodenoscopia "true"
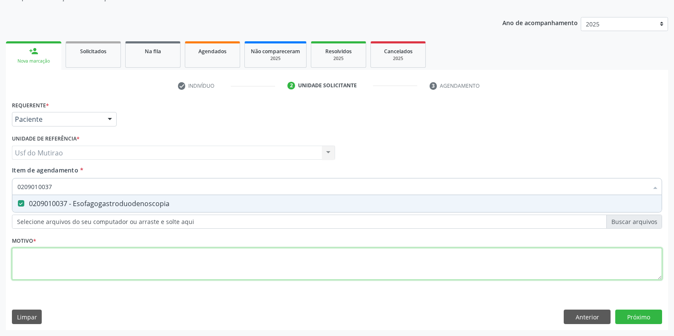
click at [71, 267] on div "Requerente * Paciente Médico(a) Enfermeiro(a) Paciente Nenhum resultado encontr…" at bounding box center [337, 195] width 650 height 193
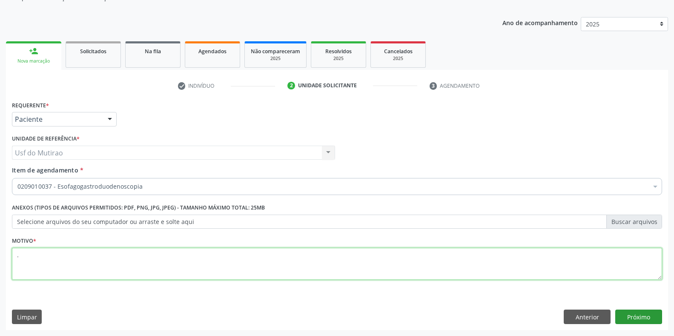
type textarea "."
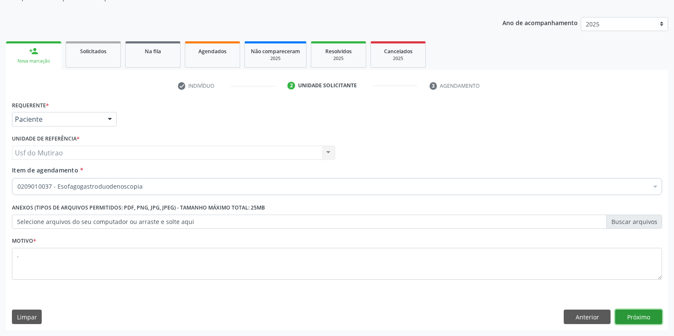
click at [649, 314] on button "Próximo" at bounding box center [638, 316] width 47 height 14
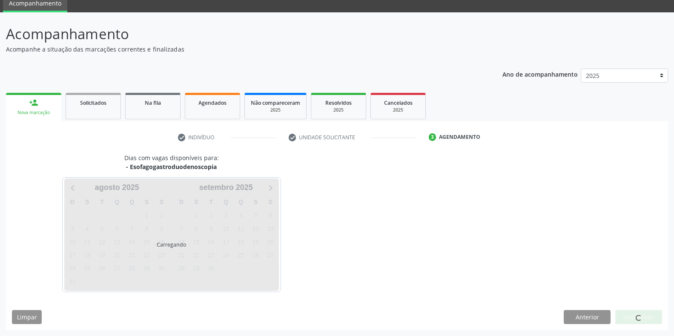
scroll to position [60, 0]
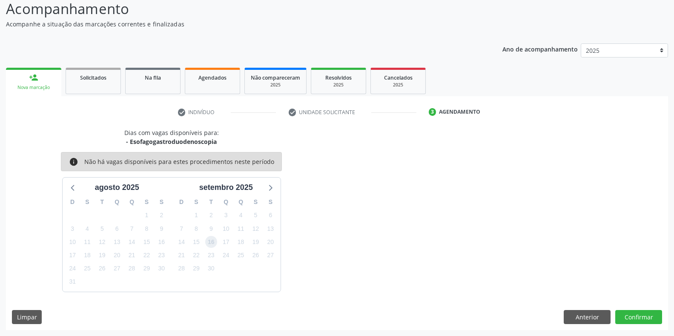
click at [209, 236] on span "16" at bounding box center [211, 242] width 12 height 12
click at [258, 248] on div "19" at bounding box center [255, 241] width 12 height 13
click at [259, 242] on span "19" at bounding box center [255, 242] width 12 height 12
click at [579, 313] on button "Anterior" at bounding box center [586, 317] width 47 height 14
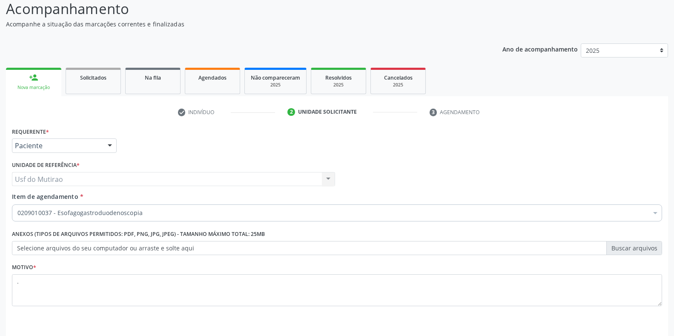
click at [40, 84] on link "person_add Nova marcação" at bounding box center [33, 82] width 55 height 29
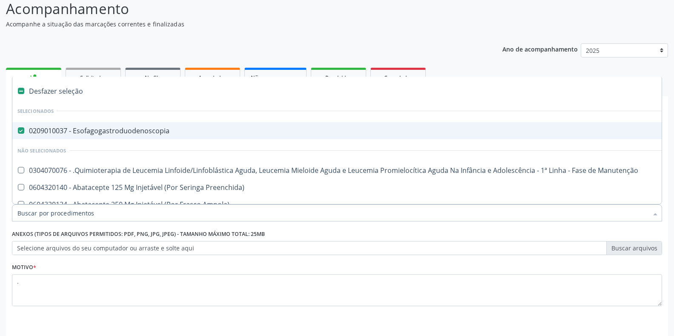
click at [109, 129] on div "0209010037 - Esofagogastroduodenoscopia" at bounding box center [348, 130] width 663 height 7
checkbox Esofagogastroduodenoscopia "false"
click at [111, 212] on input "Item de agendamento *" at bounding box center [332, 212] width 630 height 17
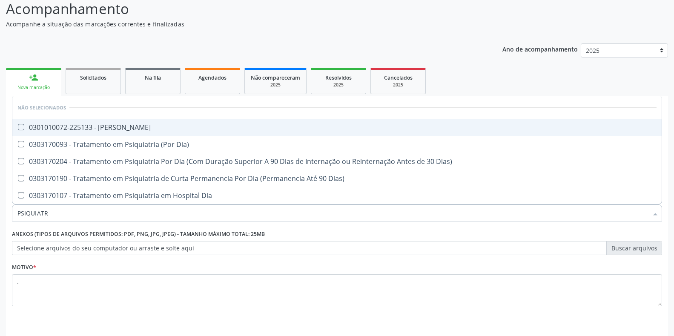
type input "PSIQUIATRA"
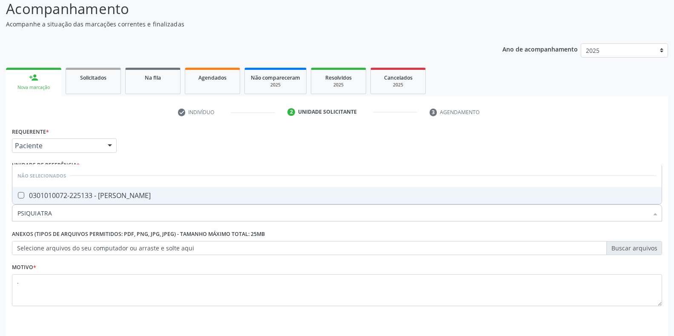
click at [156, 197] on div "0301010072-225133 - [PERSON_NAME]" at bounding box center [336, 195] width 639 height 7
checkbox Psiquiatra "true"
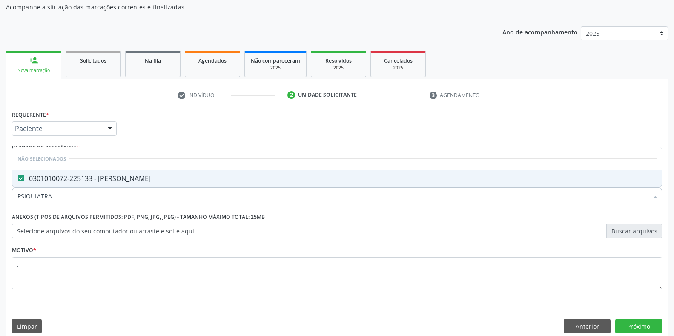
scroll to position [86, 0]
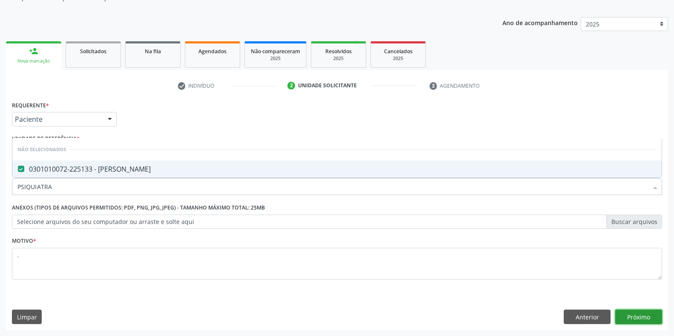
click at [653, 311] on button "Próximo" at bounding box center [638, 316] width 47 height 14
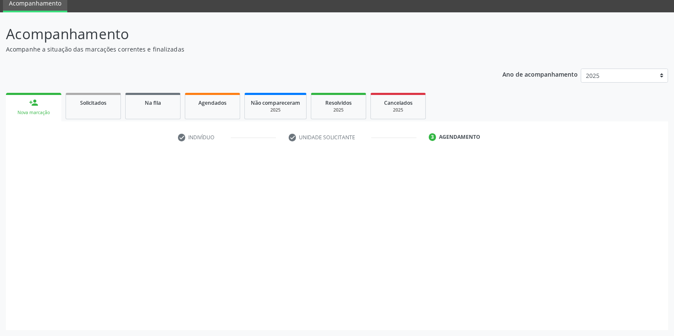
scroll to position [34, 0]
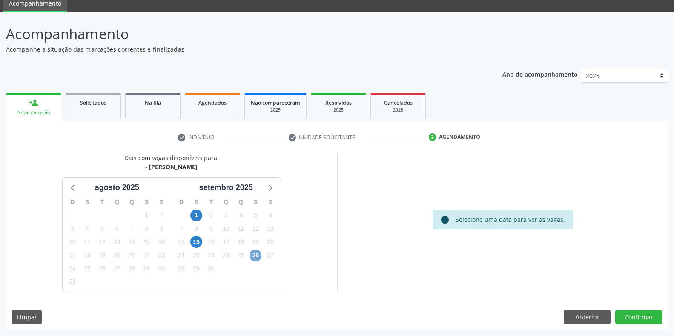
click at [257, 257] on span "26" at bounding box center [255, 255] width 12 height 12
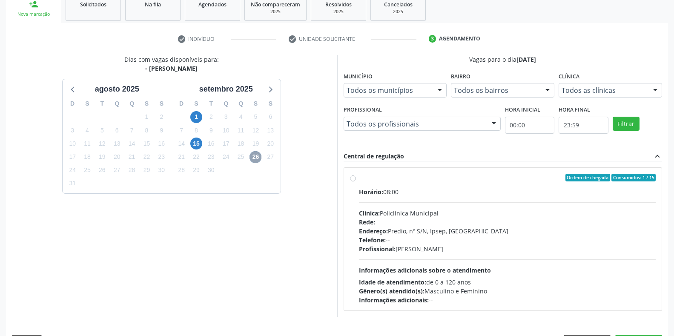
scroll to position [157, 0]
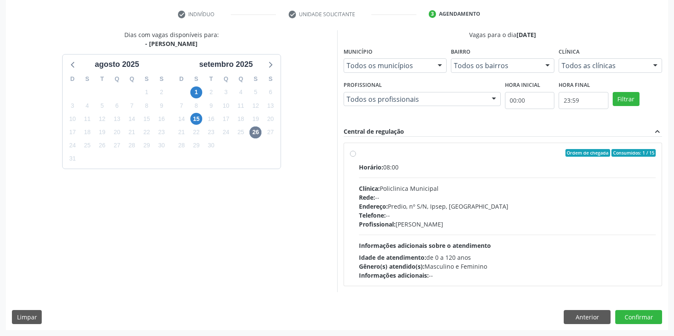
click at [397, 188] on div "Clínica: Policlinica Municipal" at bounding box center [507, 188] width 297 height 9
click at [356, 157] on input "Ordem de chegada Consumidos: 1 / 15 Horário: 08:00 Clínica: Policlinica Municip…" at bounding box center [353, 153] width 6 height 8
radio input "true"
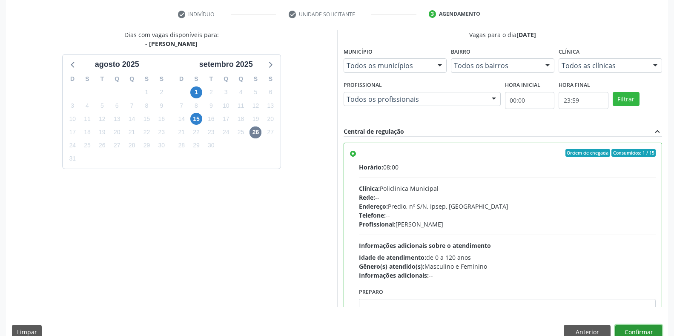
click at [648, 332] on button "Confirmar" at bounding box center [638, 332] width 47 height 14
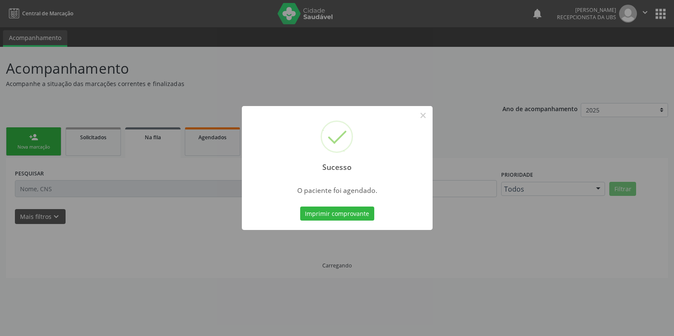
scroll to position [0, 0]
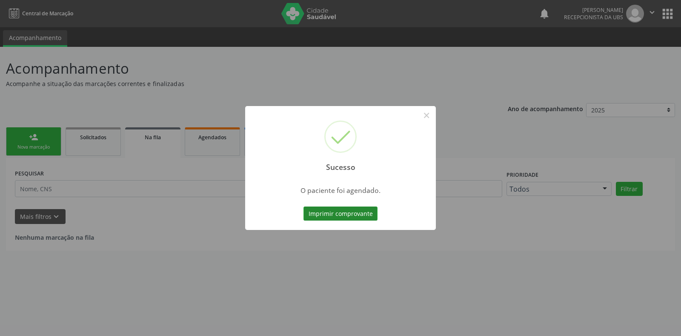
click at [349, 211] on button "Imprimir comprovante" at bounding box center [340, 213] width 74 height 14
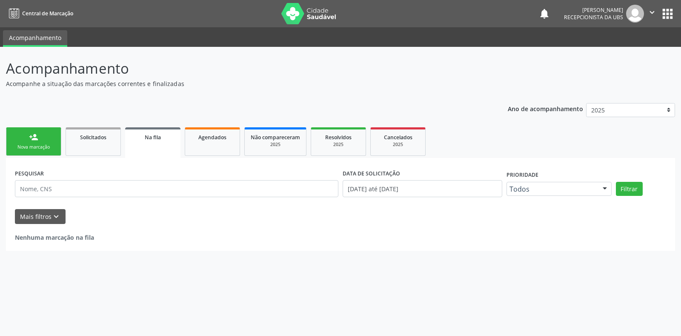
click at [27, 137] on link "person_add Nova marcação" at bounding box center [33, 141] width 55 height 29
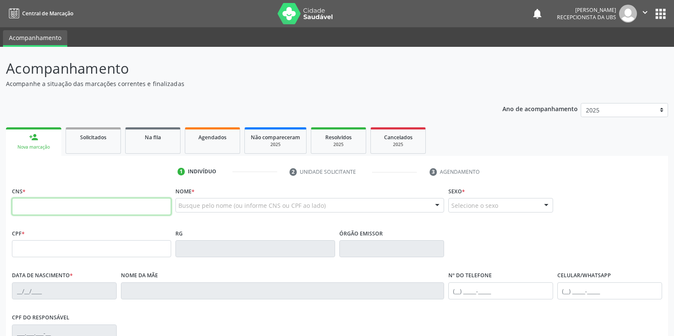
click at [44, 201] on input "text" at bounding box center [91, 206] width 159 height 17
paste input "898 0034 5802 2432"
type input "898 0034 5802 2432"
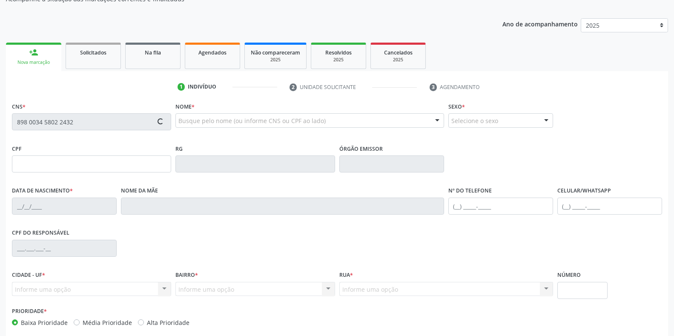
scroll to position [126, 0]
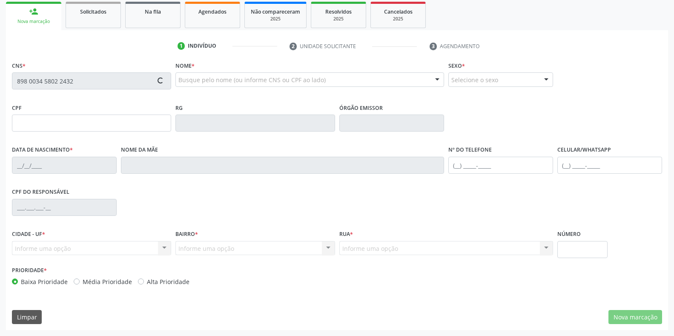
type input "162.233.124-90"
type input "0[DATE]"
type input "[PERSON_NAME]"
type input "[PHONE_NUMBER]"
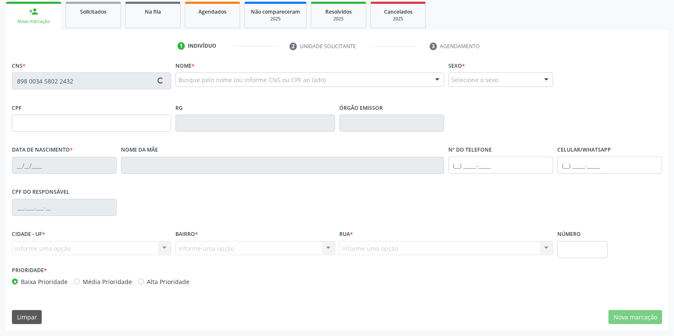
type input "053.921.064-12"
type input "165"
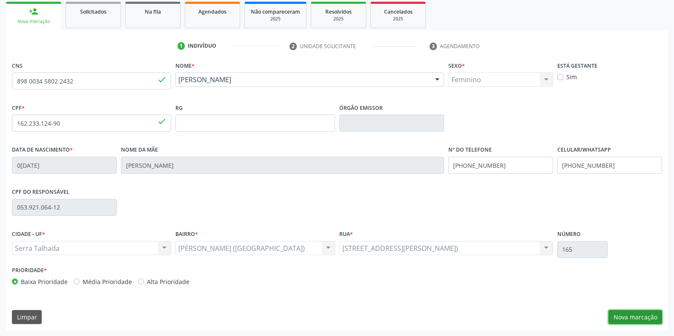
click at [631, 319] on button "Nova marcação" at bounding box center [635, 317] width 54 height 14
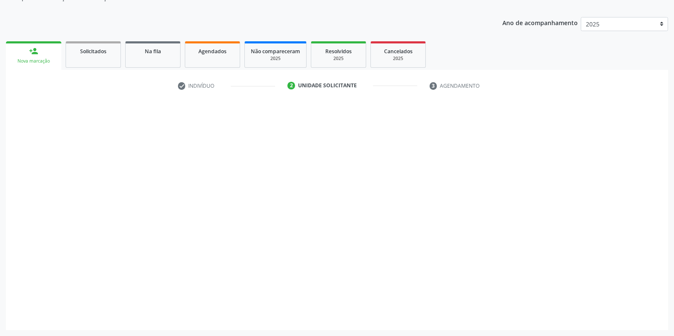
scroll to position [86, 0]
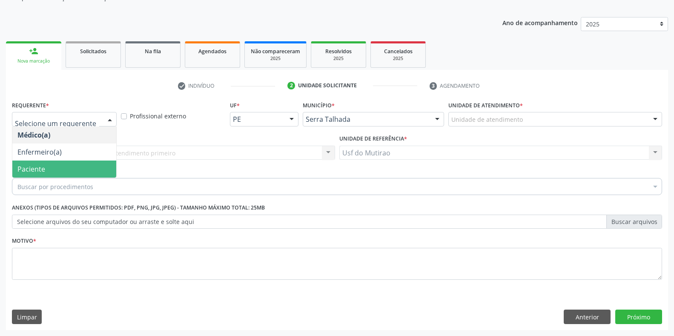
drag, startPoint x: 46, startPoint y: 166, endPoint x: 70, endPoint y: 176, distance: 26.0
click at [46, 166] on span "Paciente" at bounding box center [64, 168] width 104 height 17
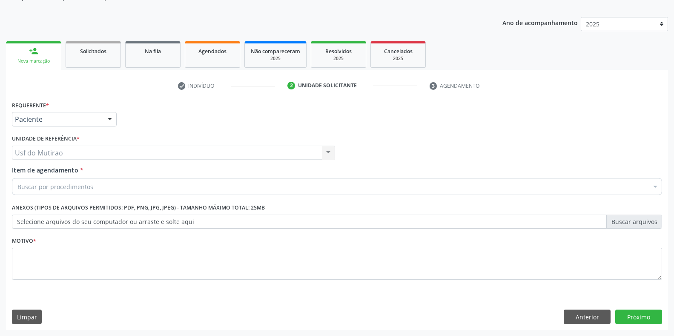
drag, startPoint x: 72, startPoint y: 187, endPoint x: 74, endPoint y: 180, distance: 7.5
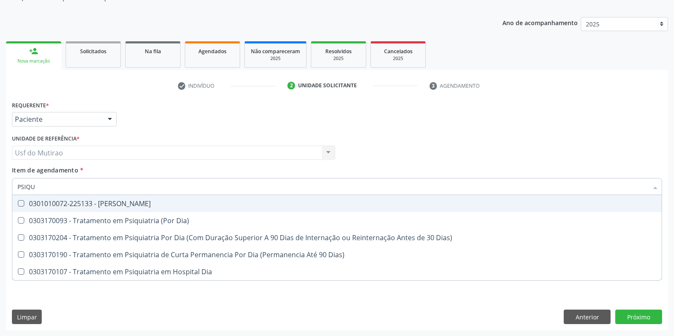
type input "PSIQUI"
click at [80, 200] on div "0301010072-225133 - [PERSON_NAME]" at bounding box center [336, 203] width 639 height 7
checkbox Psiquiatra "true"
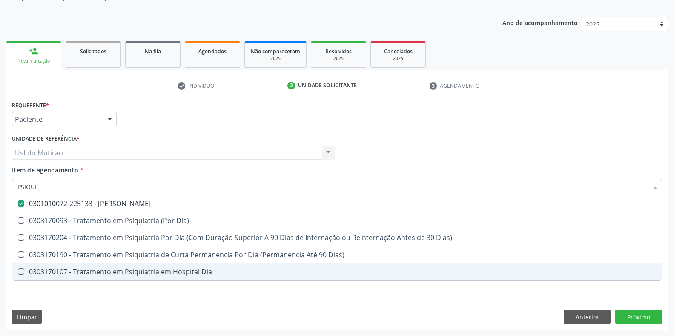
drag, startPoint x: 69, startPoint y: 298, endPoint x: 179, endPoint y: 284, distance: 111.2
click at [69, 298] on div "Requerente * Paciente Médico(a) Enfermeiro(a) Paciente Nenhum resultado encontr…" at bounding box center [337, 214] width 662 height 231
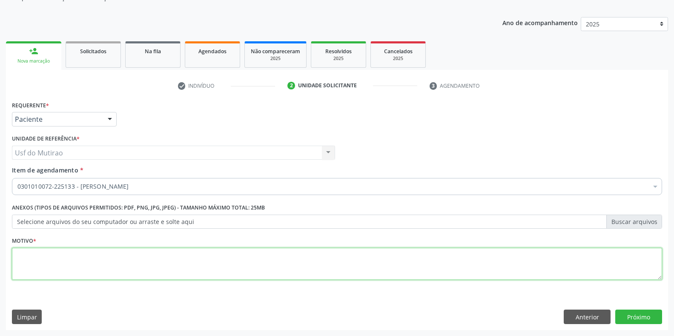
click at [455, 269] on textarea at bounding box center [337, 264] width 650 height 32
type textarea "."
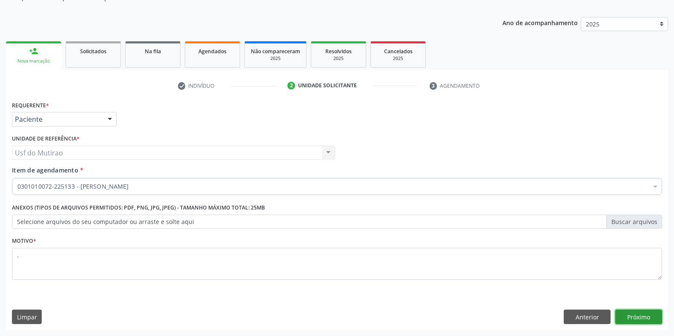
click at [636, 312] on button "Próximo" at bounding box center [638, 316] width 47 height 14
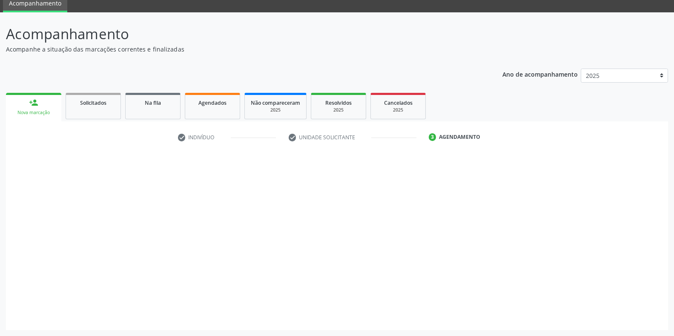
scroll to position [34, 0]
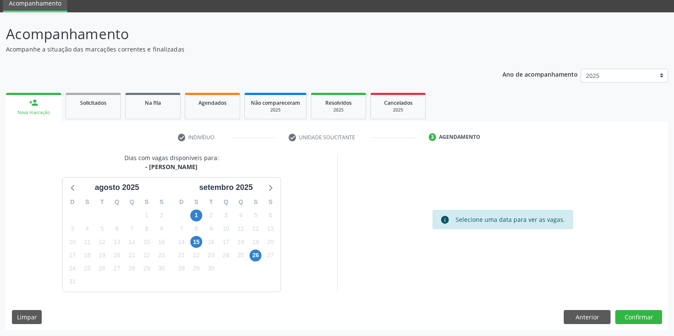
click at [249, 254] on div "26" at bounding box center [255, 255] width 15 height 13
click at [252, 254] on span "26" at bounding box center [255, 255] width 12 height 12
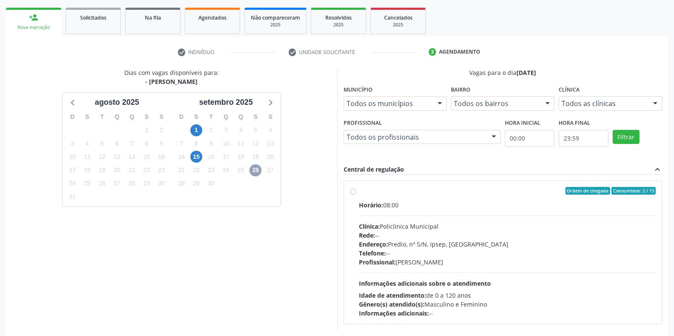
scroll to position [157, 0]
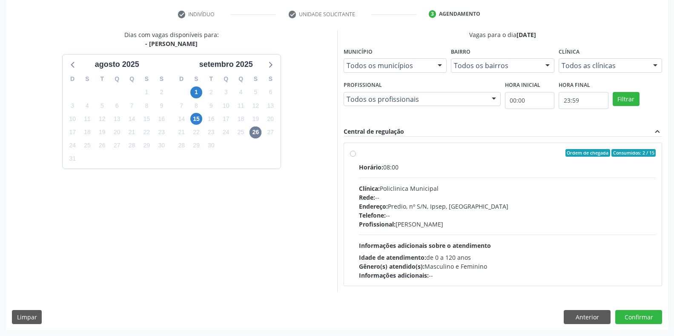
click at [431, 202] on div "Endereço: Predio, nº S/N, Ipsep, [GEOGRAPHIC_DATA]" at bounding box center [507, 206] width 297 height 9
click at [356, 157] on input "Ordem de chegada Consumidos: 2 / 15 Horário: 08:00 Clínica: Policlinica Municip…" at bounding box center [353, 153] width 6 height 8
radio input "true"
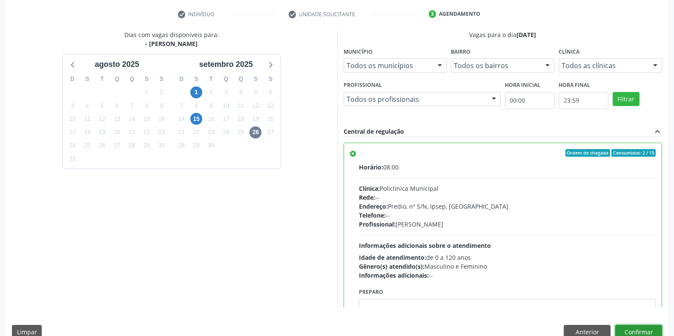
click at [649, 330] on button "Confirmar" at bounding box center [638, 332] width 47 height 14
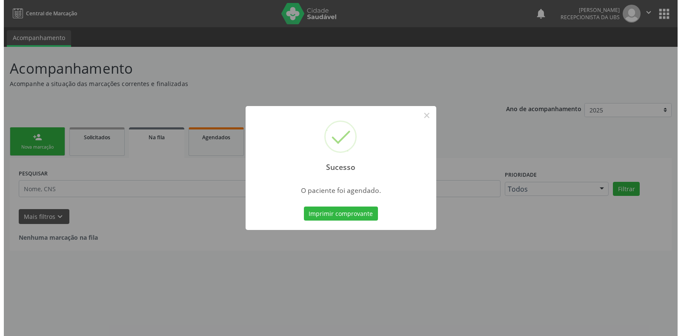
scroll to position [0, 0]
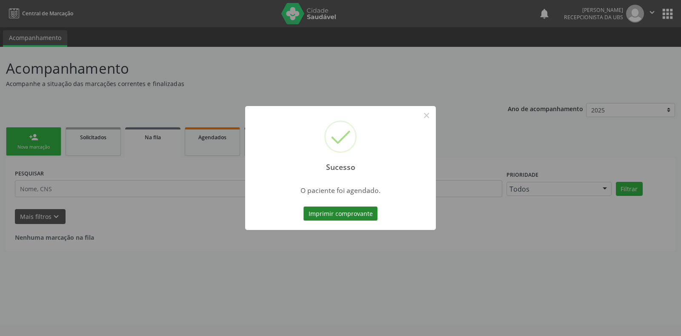
click at [350, 209] on button "Imprimir comprovante" at bounding box center [340, 213] width 74 height 14
